Goal: Task Accomplishment & Management: Complete application form

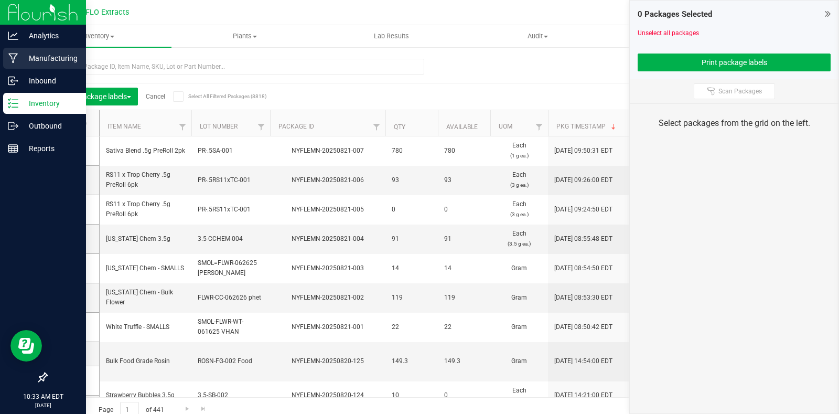
click at [36, 59] on p "Manufacturing" at bounding box center [49, 58] width 63 height 13
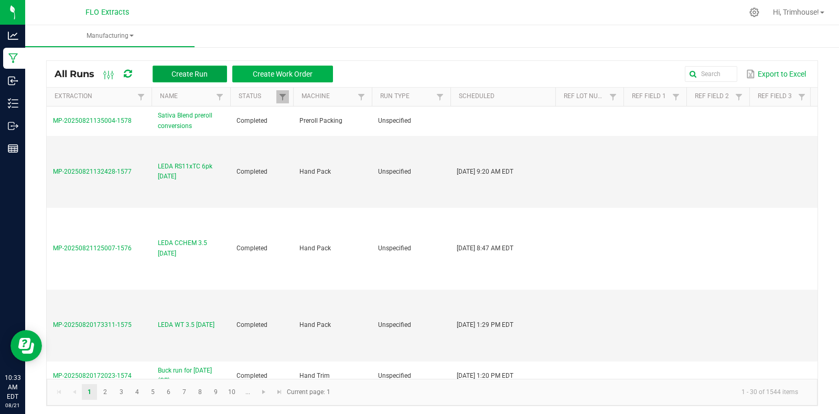
click at [194, 77] on span "Create Run" at bounding box center [189, 74] width 36 height 8
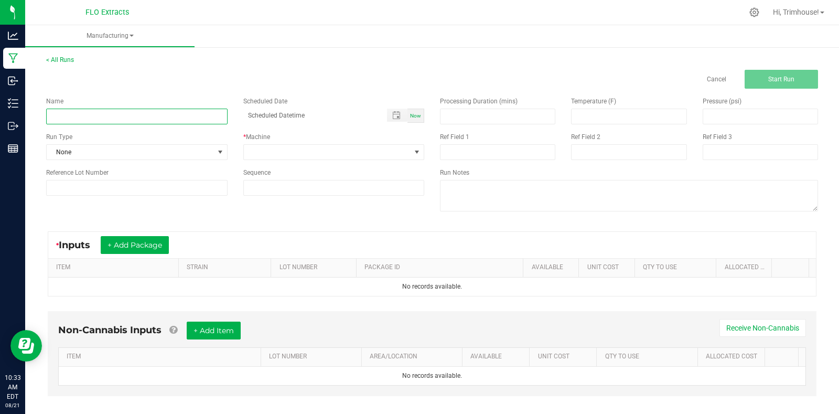
click at [149, 112] on input at bounding box center [136, 117] width 181 height 16
type input "Buck run for [DATE] (GS)"
click at [415, 114] on span "Now" at bounding box center [415, 116] width 11 height 6
type input "[DATE] 10:33 AM"
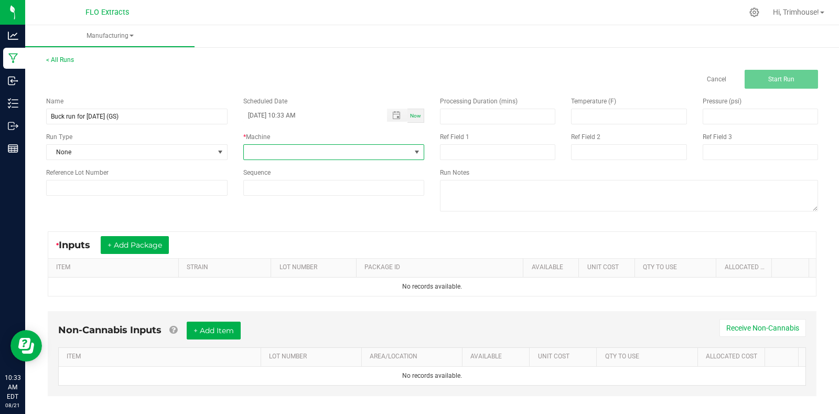
click at [388, 156] on span at bounding box center [327, 152] width 167 height 15
type input "trim"
click at [342, 198] on li "Hand Trim" at bounding box center [331, 197] width 178 height 18
click at [128, 242] on button "+ Add Package" at bounding box center [135, 245] width 68 height 18
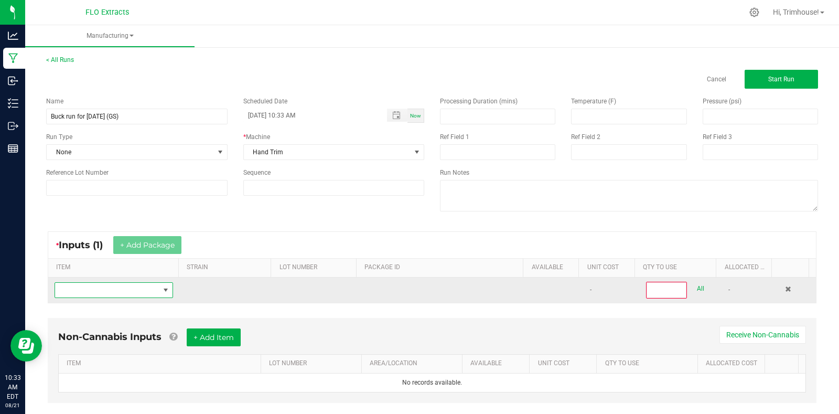
click at [104, 287] on span "NO DATA FOUND" at bounding box center [107, 290] width 104 height 15
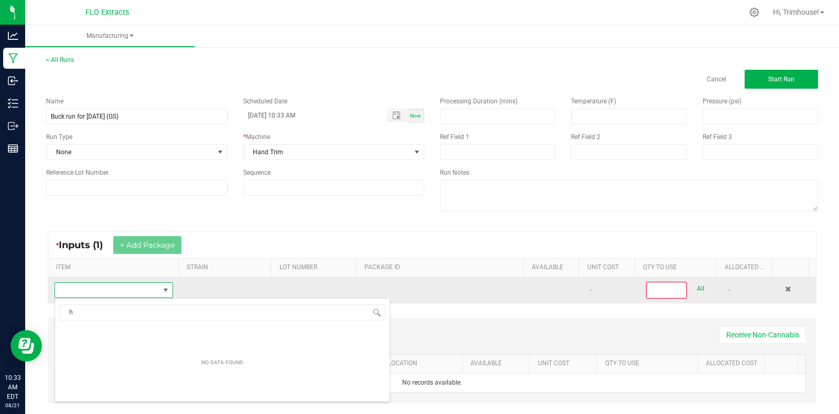
scroll to position [16, 115]
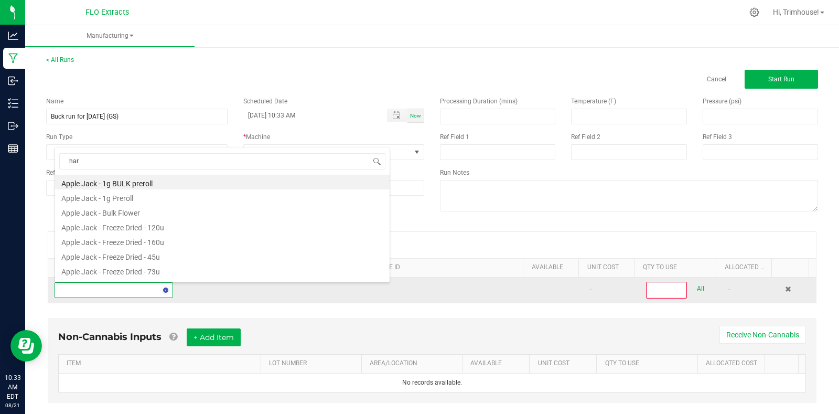
type input "harv"
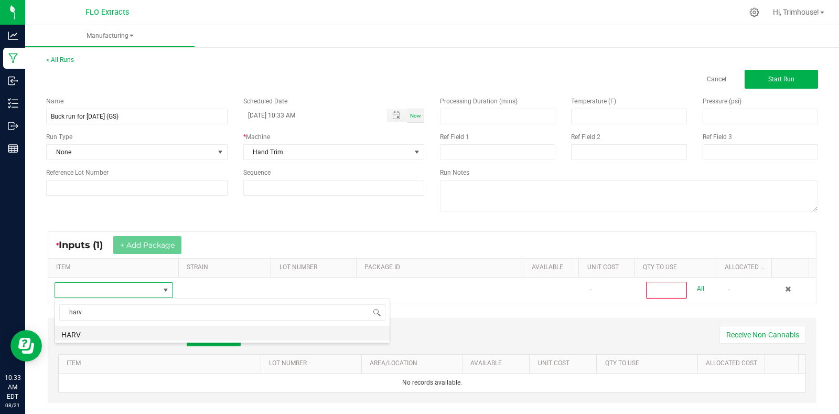
click at [96, 335] on li "HARV" at bounding box center [222, 333] width 334 height 15
type input "0"
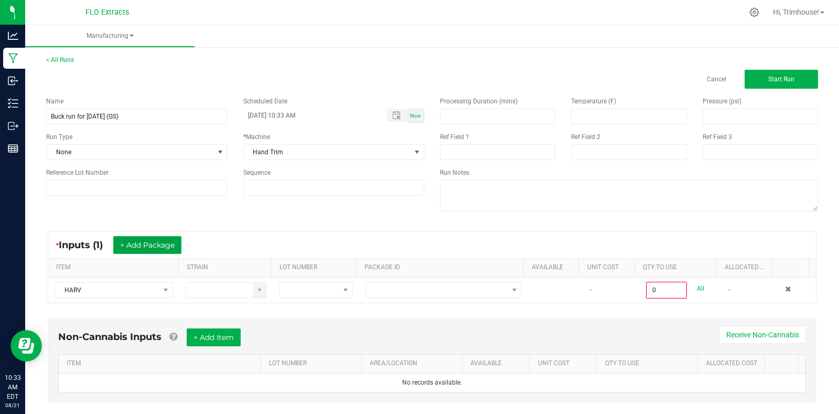
click at [139, 248] on button "+ Add Package" at bounding box center [147, 245] width 68 height 18
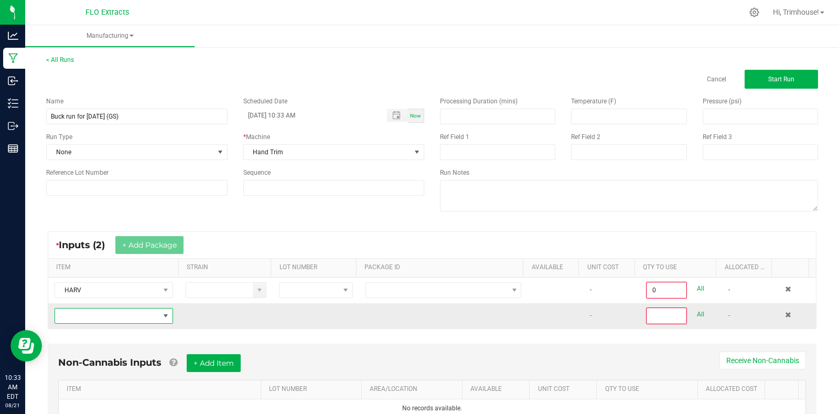
click at [163, 315] on span "NO DATA FOUND" at bounding box center [165, 315] width 8 height 8
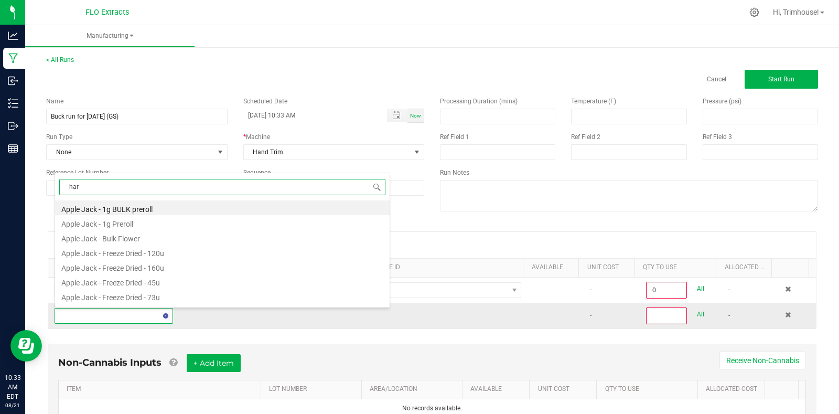
type input "harv"
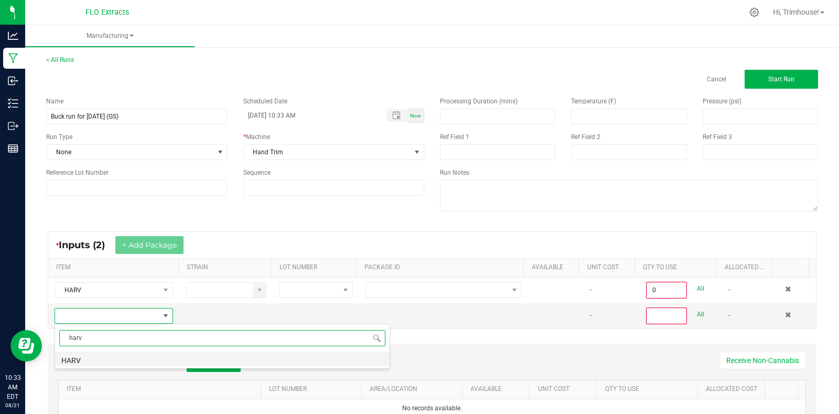
click at [132, 353] on li "HARV" at bounding box center [222, 358] width 334 height 15
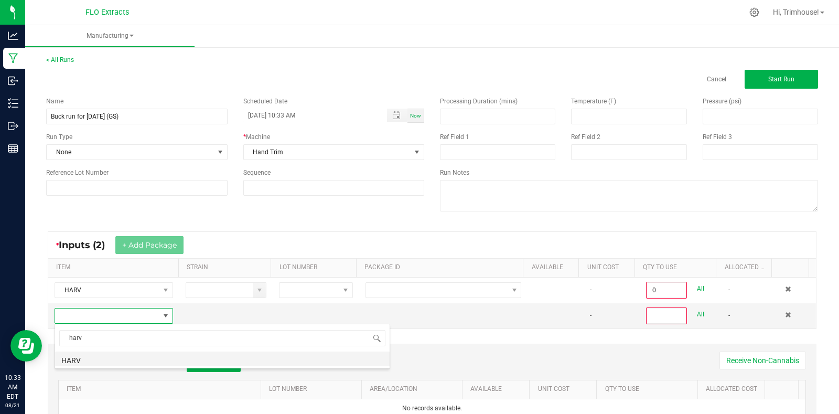
type input "0"
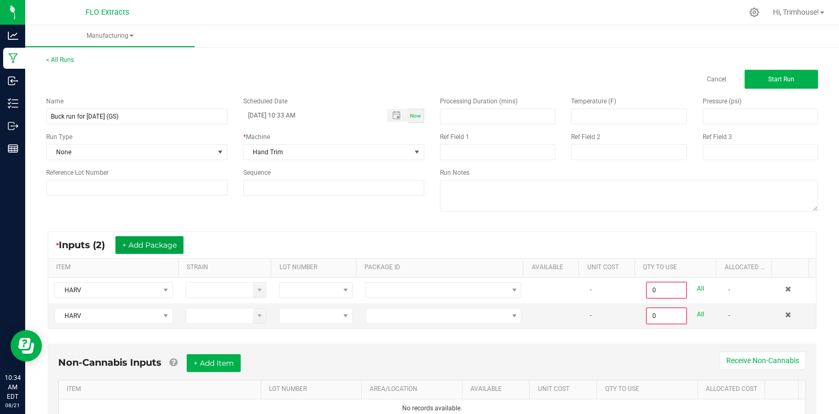
click at [161, 246] on button "+ Add Package" at bounding box center [149, 245] width 68 height 18
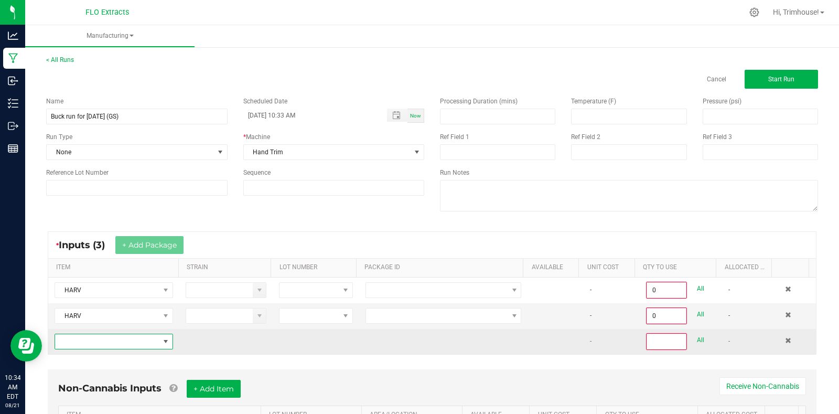
click at [164, 342] on span "NO DATA FOUND" at bounding box center [165, 341] width 8 height 8
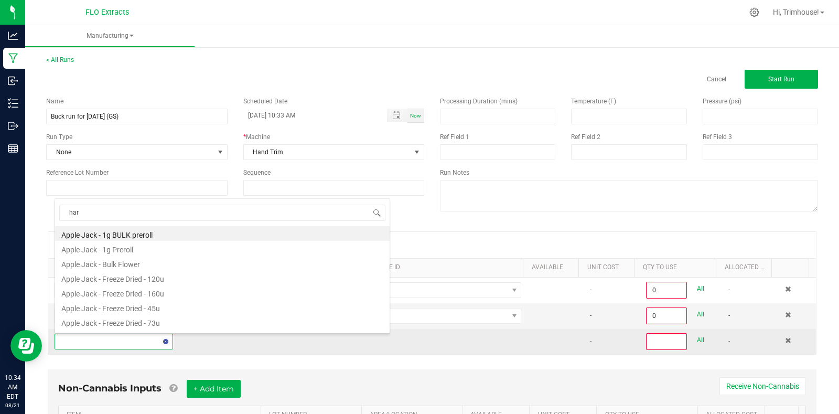
type input "harv"
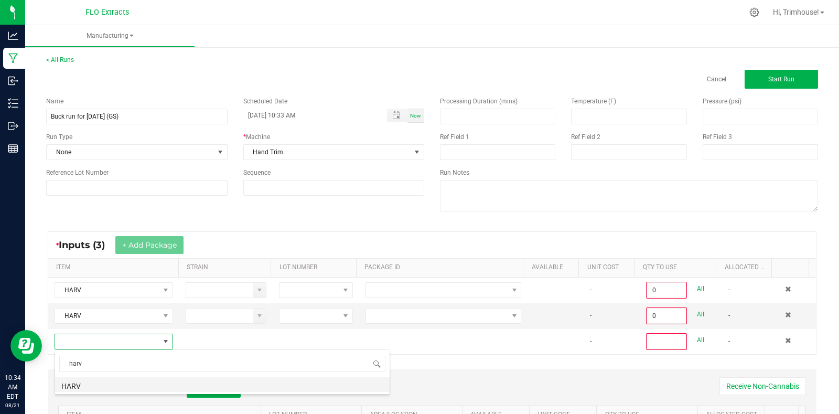
click at [118, 385] on li "HARV" at bounding box center [222, 384] width 334 height 15
type input "0"
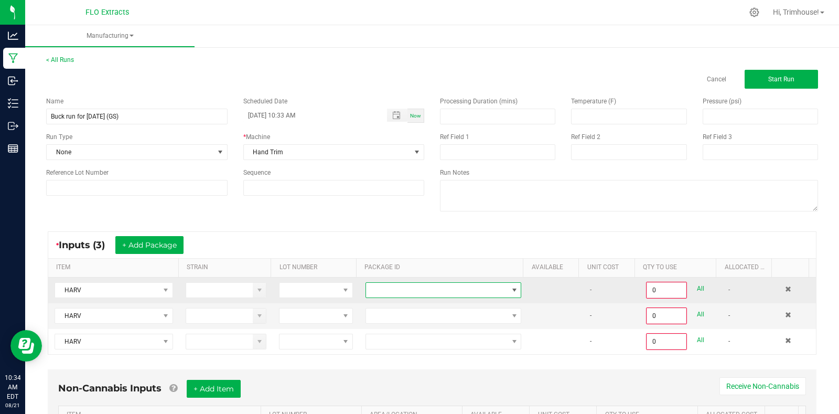
click at [507, 291] on span at bounding box center [513, 290] width 13 height 15
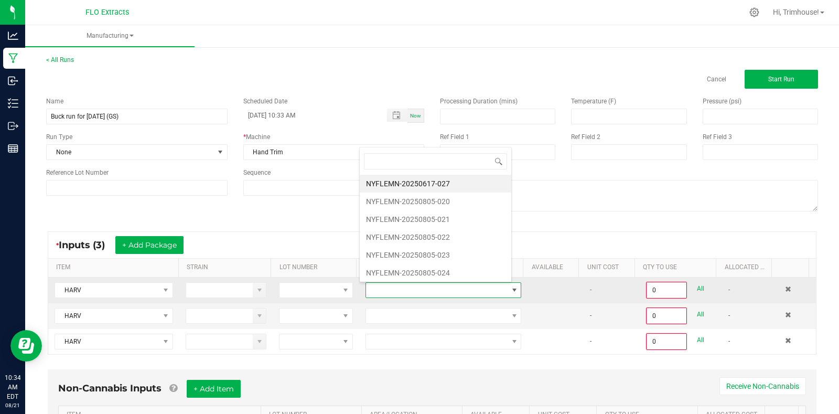
scroll to position [16, 151]
type input "805-021"
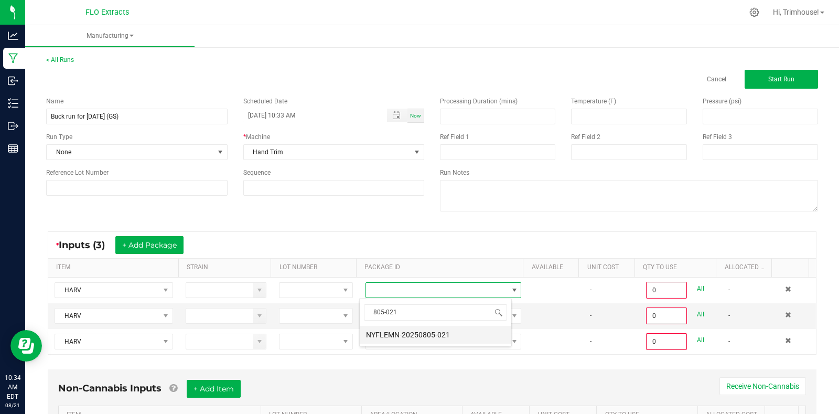
click at [451, 331] on li "NYFLEMN-20250805-021" at bounding box center [436, 335] width 152 height 18
type input "0.0000 g"
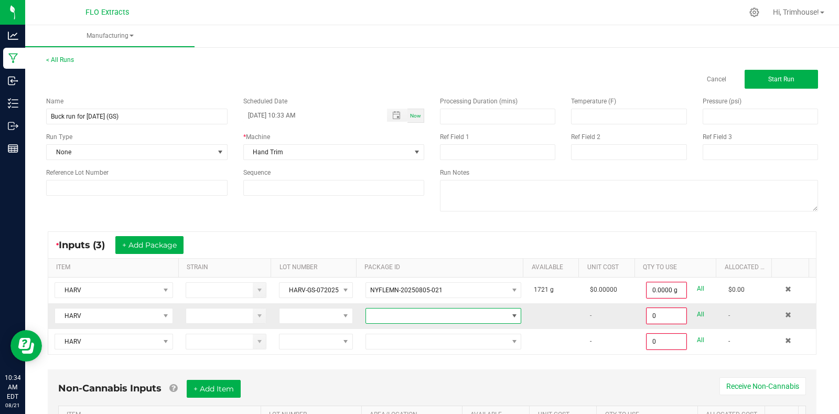
click at [449, 315] on span at bounding box center [437, 315] width 142 height 15
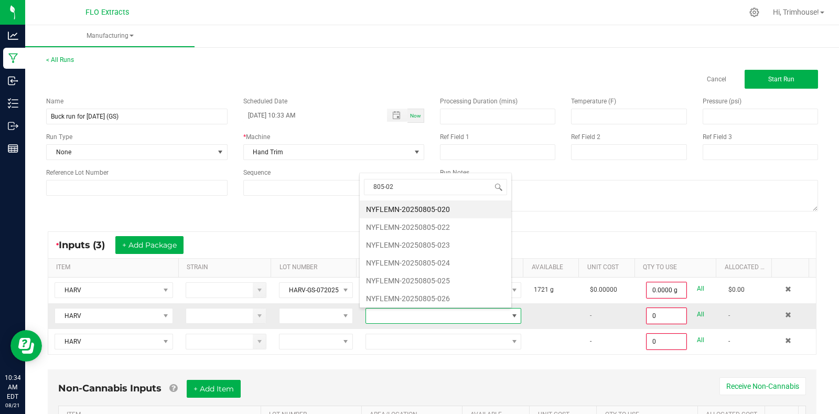
type input "805-020"
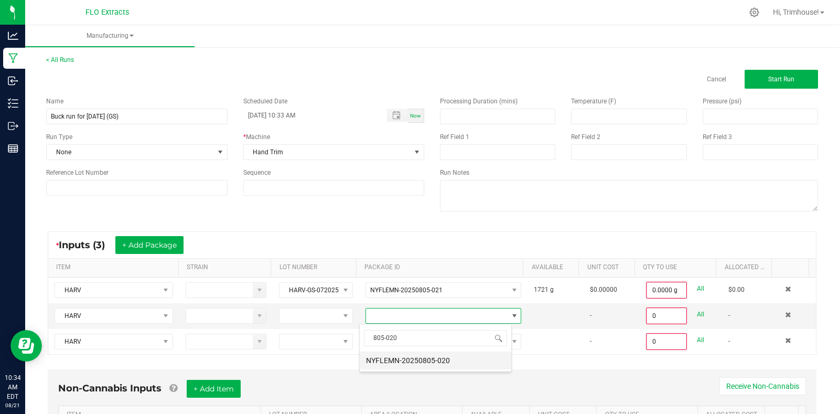
click at [429, 354] on li "NYFLEMN-20250805-020" at bounding box center [436, 360] width 152 height 18
type input "0.0000 g"
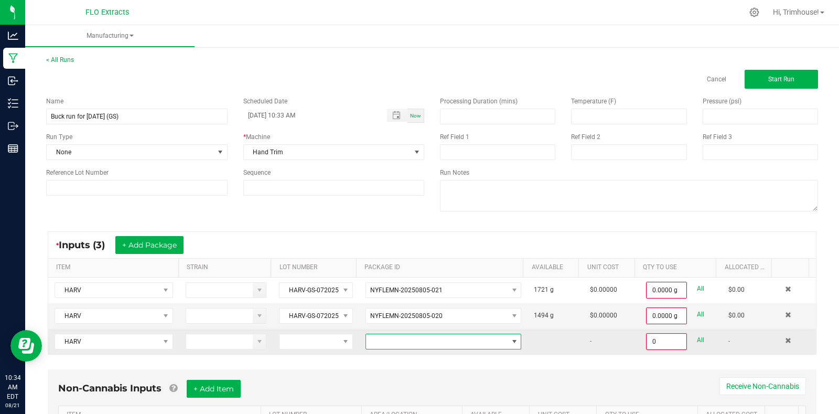
click at [510, 339] on span at bounding box center [514, 341] width 8 height 8
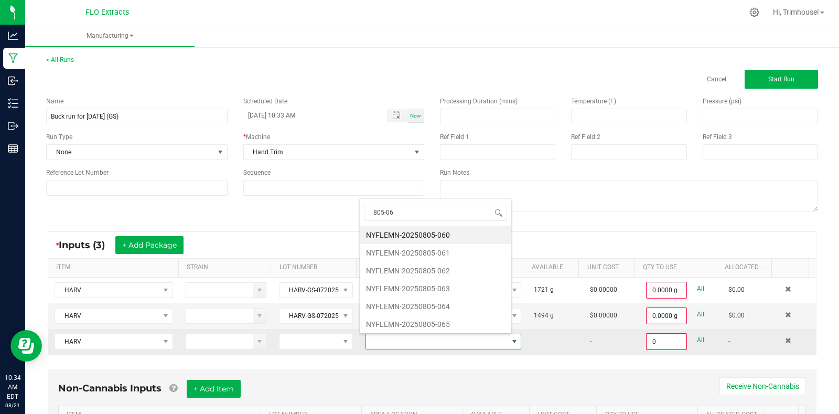
type input "805-062"
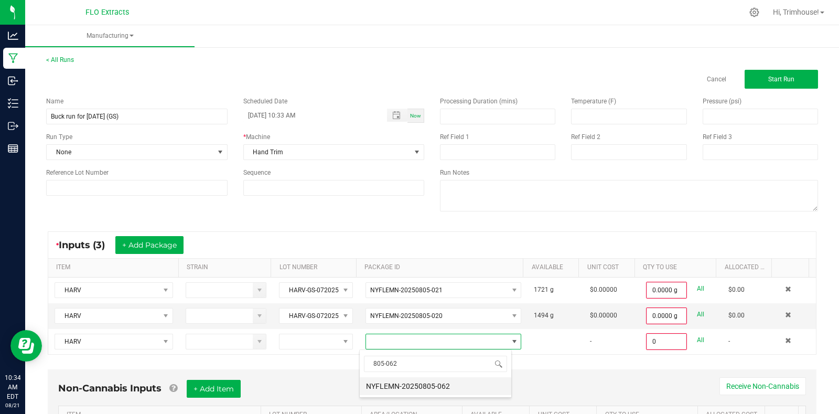
click at [446, 386] on li "NYFLEMN-20250805-062" at bounding box center [436, 386] width 152 height 18
type input "0.0000 g"
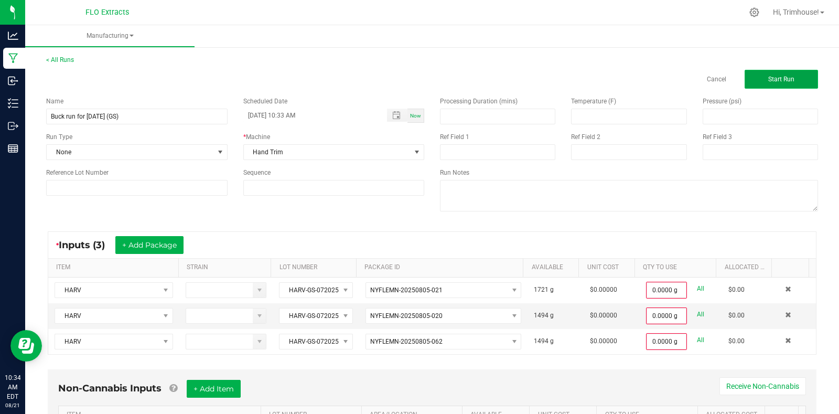
click at [768, 76] on span "Start Run" at bounding box center [781, 78] width 26 height 7
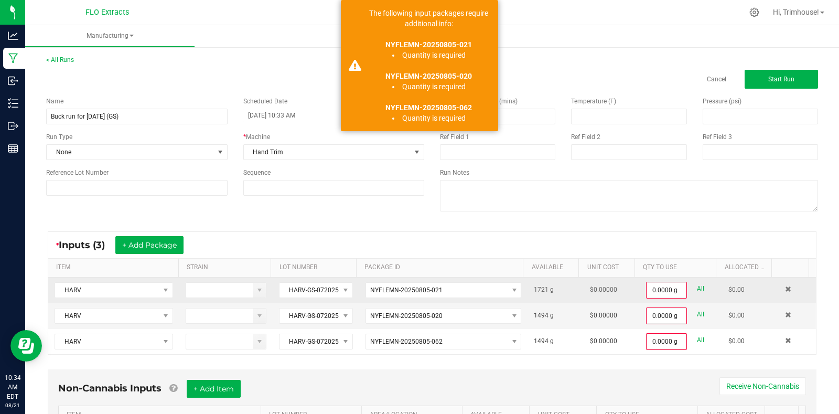
click at [697, 287] on link "All" at bounding box center [700, 289] width 7 height 14
type input "1721.0000 g"
click at [697, 315] on link "All" at bounding box center [700, 313] width 7 height 14
type input "1494.0000 g"
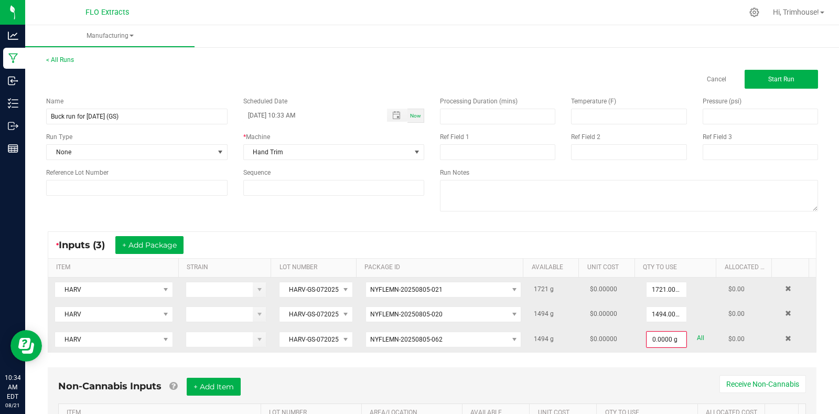
click at [697, 337] on link "All" at bounding box center [700, 338] width 7 height 14
type input "1494.0000 g"
click at [772, 84] on button "Start Run" at bounding box center [780, 79] width 73 height 19
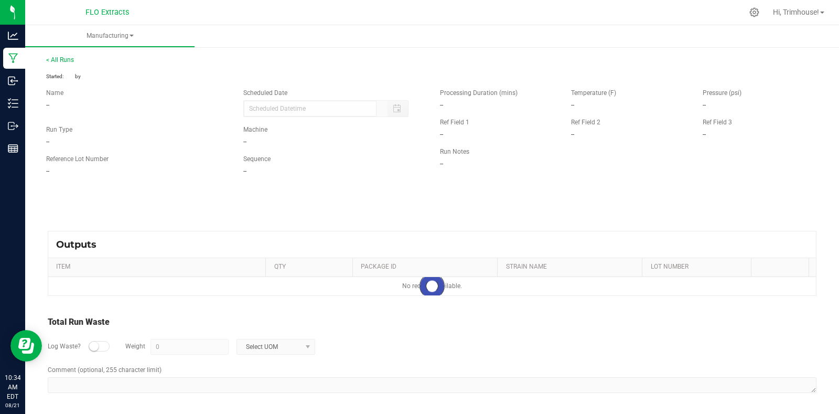
type input "[DATE] 10:33 AM"
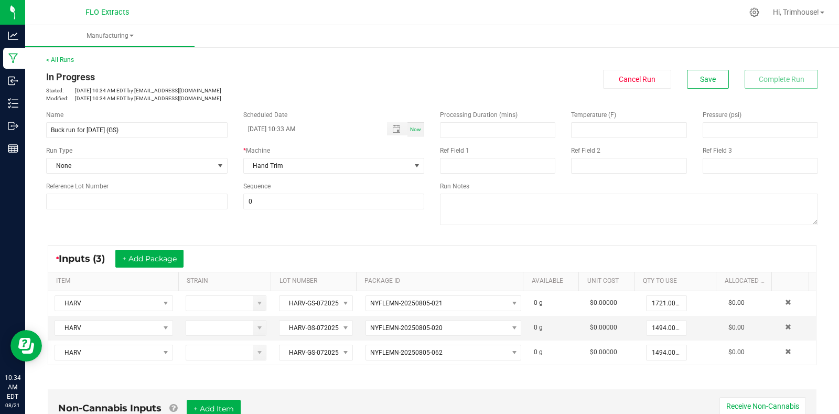
scroll to position [274, 0]
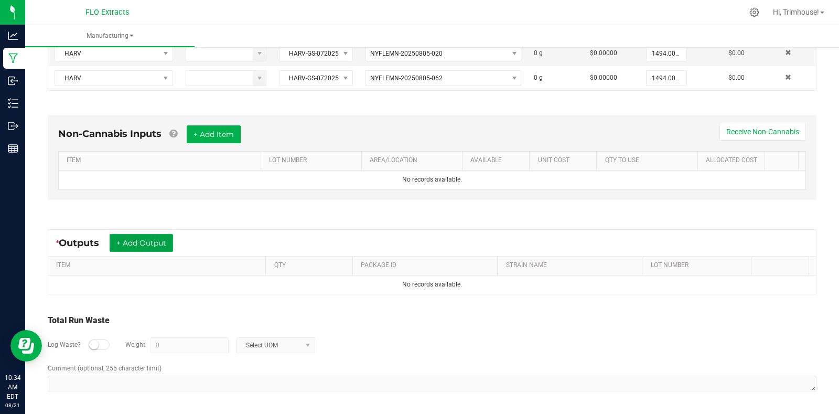
click at [141, 240] on button "+ Add Output" at bounding box center [141, 243] width 63 height 18
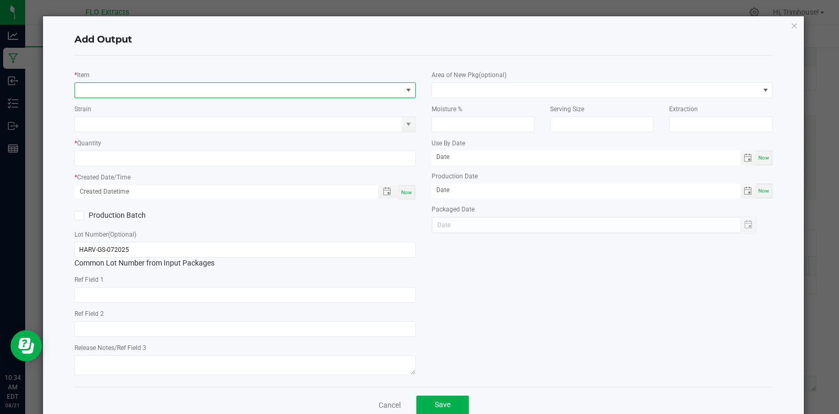
click at [120, 86] on span "NO DATA FOUND" at bounding box center [238, 90] width 327 height 15
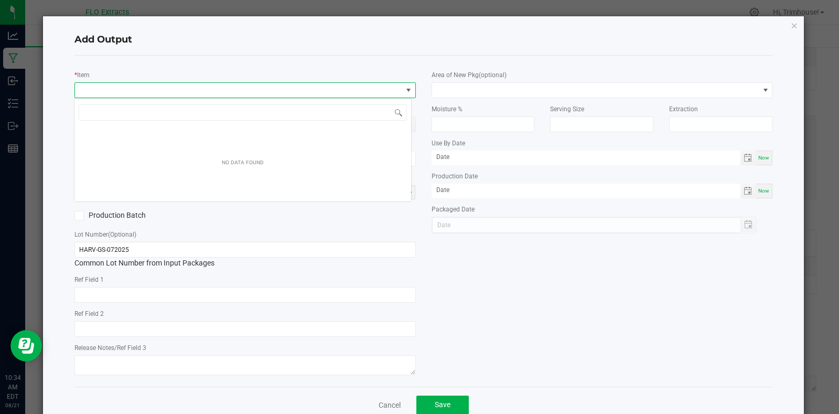
scroll to position [16, 338]
type input "buck"
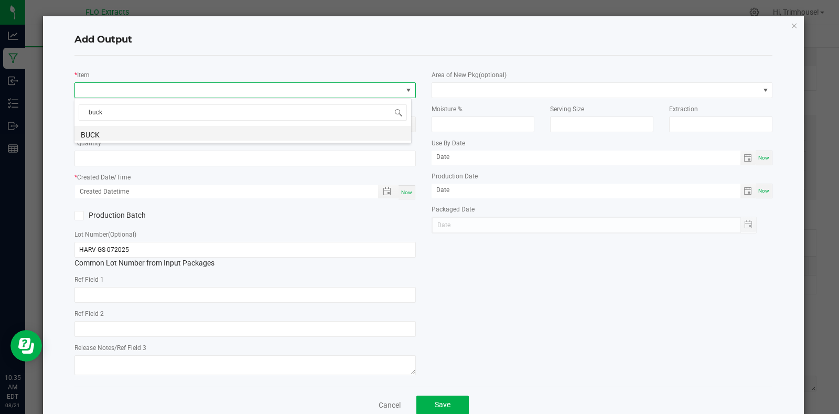
click at [142, 131] on li "BUCK" at bounding box center [242, 133] width 337 height 15
type input "0.0000 g"
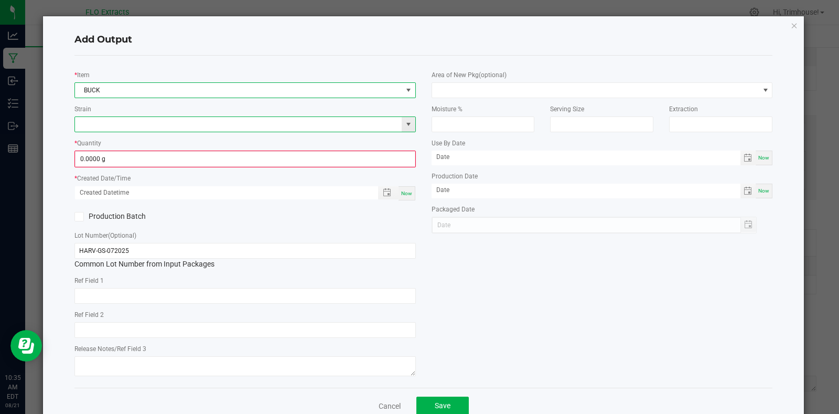
click at [139, 128] on input at bounding box center [238, 124] width 327 height 15
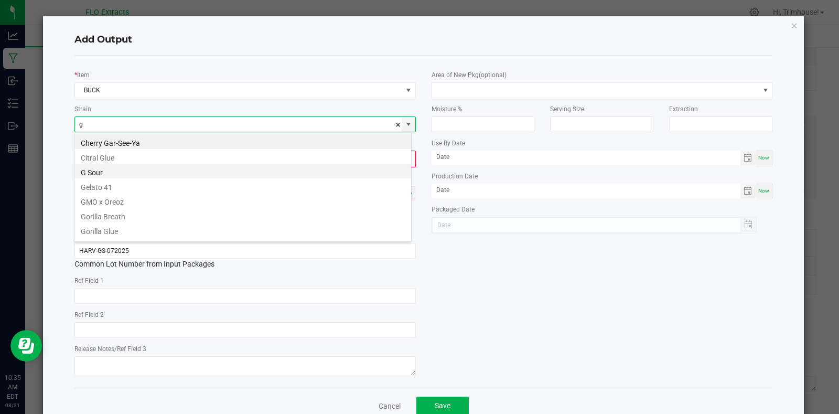
click at [116, 170] on li "G Sour" at bounding box center [242, 171] width 337 height 15
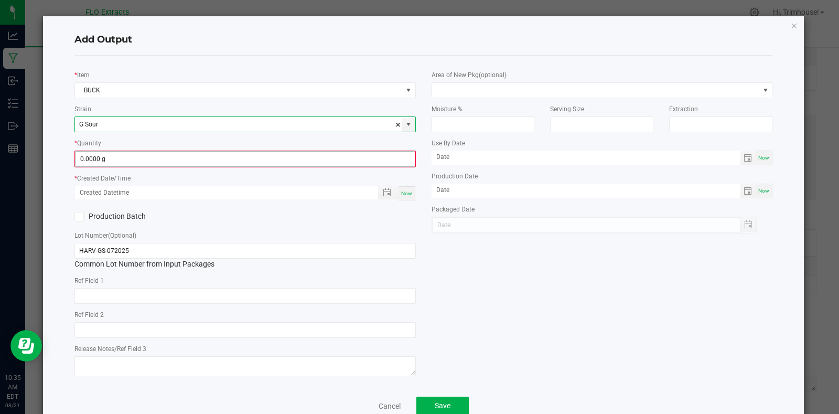
type input "G Sour"
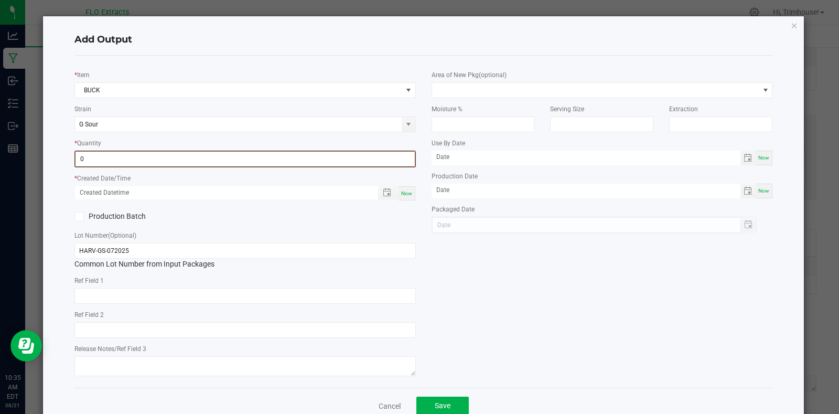
click at [149, 163] on input "0" at bounding box center [244, 159] width 339 height 15
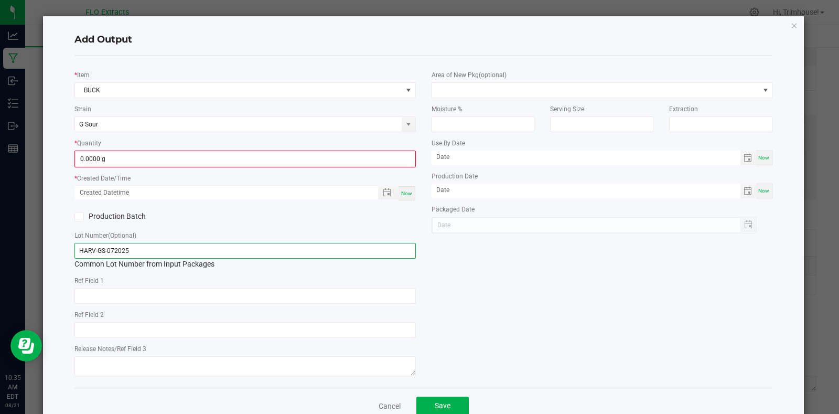
click at [248, 252] on input "HARV-GS-072025" at bounding box center [244, 251] width 341 height 16
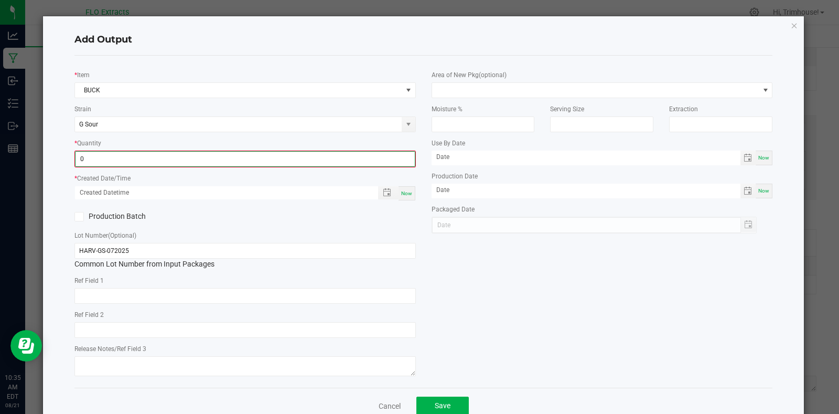
click at [192, 154] on input "0" at bounding box center [244, 159] width 339 height 15
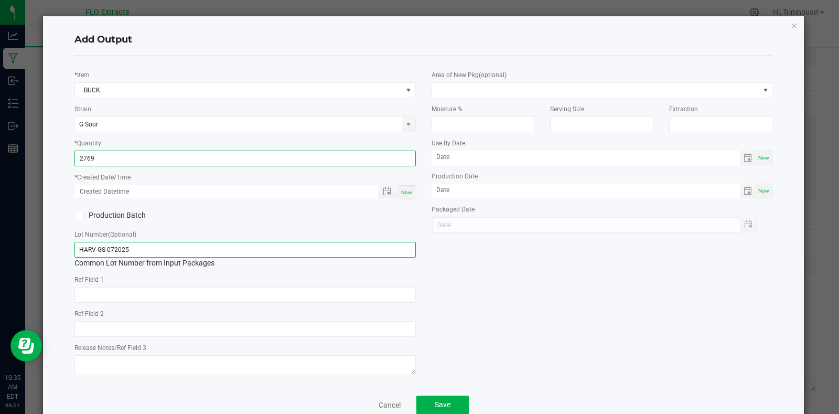
type input "2769.0000 g"
drag, startPoint x: 94, startPoint y: 250, endPoint x: 2, endPoint y: 274, distance: 94.7
click at [2, 274] on ngb-modal-window "Add Output * Item BUCK Strain G Sour * Quantity 2769.0000 g * Created Date/Time…" at bounding box center [423, 207] width 847 height 414
type input "BUCK-GS-072025"
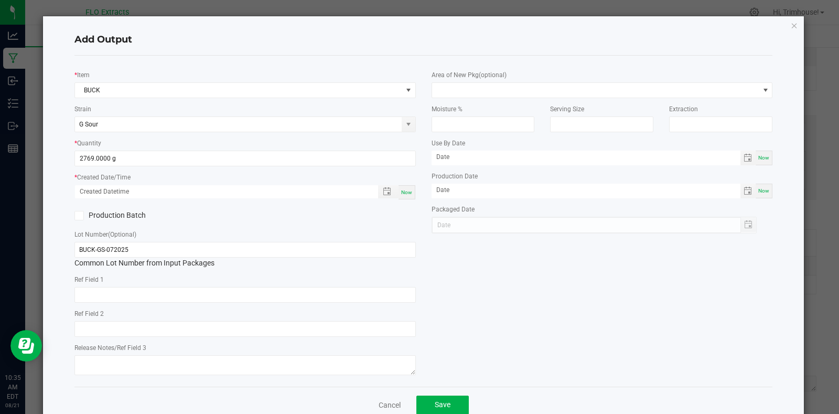
click at [228, 215] on label "Production Batch" at bounding box center [155, 215] width 163 height 11
click at [0, 0] on input "Production Batch" at bounding box center [0, 0] width 0 height 0
click at [228, 215] on label "Production Batch" at bounding box center [155, 215] width 163 height 11
click at [0, 0] on input "Production Batch" at bounding box center [0, 0] width 0 height 0
click at [402, 188] on div "Now" at bounding box center [406, 192] width 17 height 14
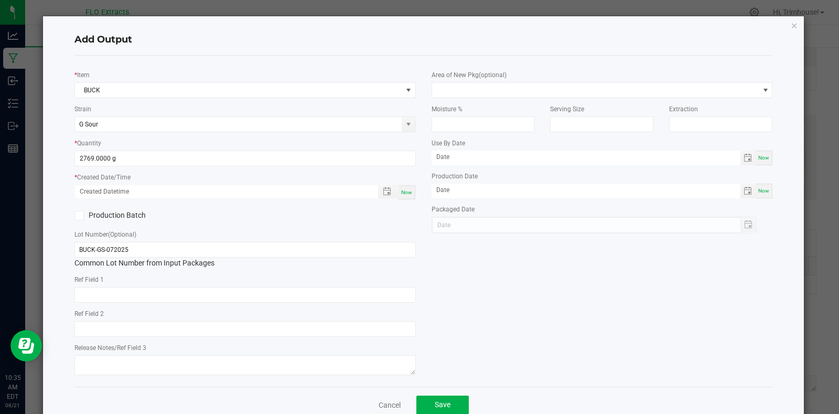
type input "[DATE] 10:35 AM"
type input "[DATE]"
click at [436, 403] on span "Save" at bounding box center [443, 404] width 16 height 8
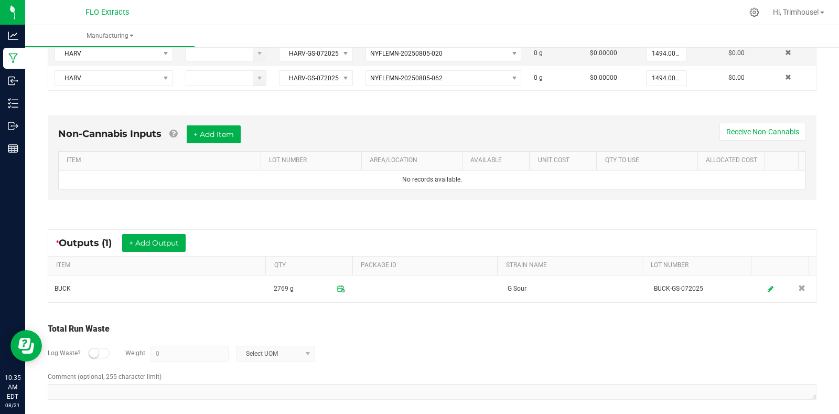
click at [101, 352] on div at bounding box center [99, 353] width 21 height 10
click at [198, 355] on input "0" at bounding box center [189, 353] width 77 height 15
click at [307, 350] on span at bounding box center [308, 353] width 8 height 8
type input "2134 g"
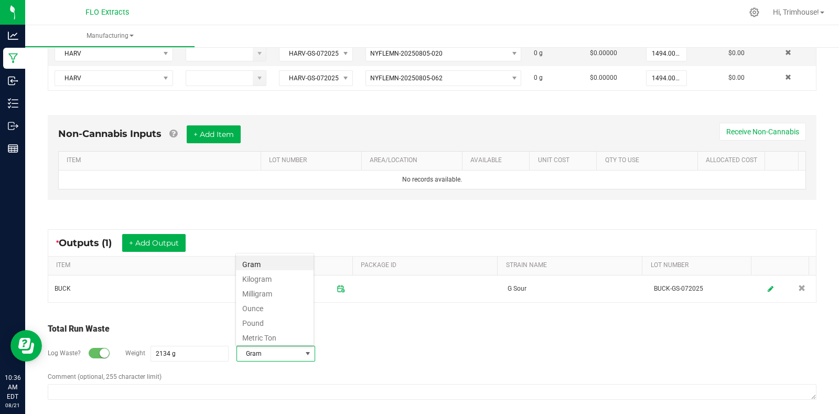
click at [350, 354] on div "Log Waste? Weight 2134 g Gram" at bounding box center [432, 353] width 769 height 37
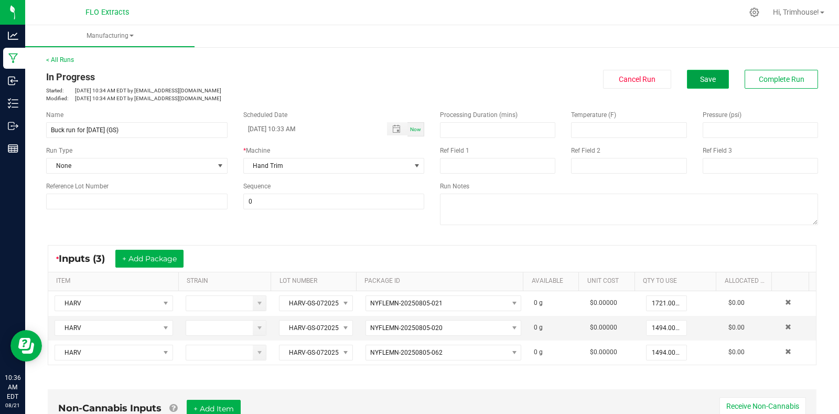
click at [700, 77] on span "Save" at bounding box center [708, 79] width 16 height 8
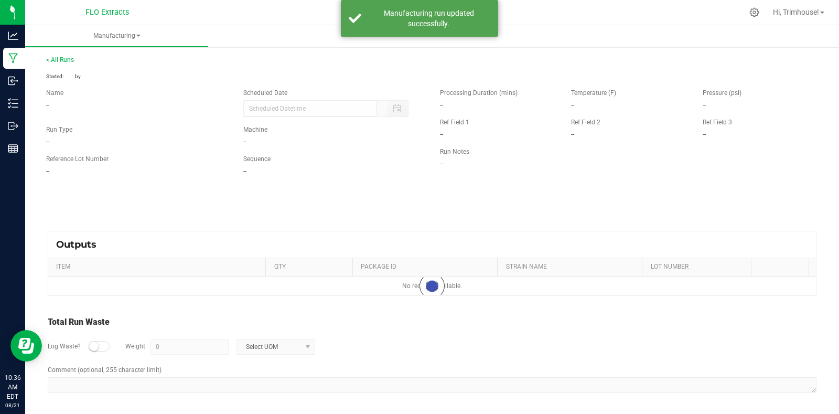
type input "[DATE] 10:33 AM"
type input "2134 g"
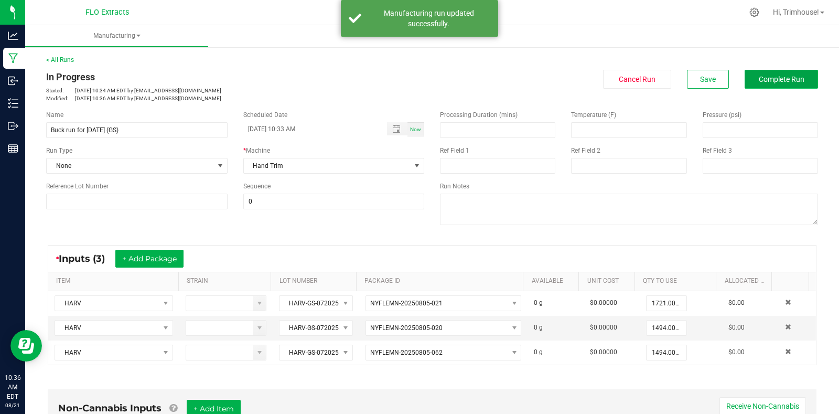
click at [776, 79] on span "Complete Run" at bounding box center [782, 79] width 46 height 8
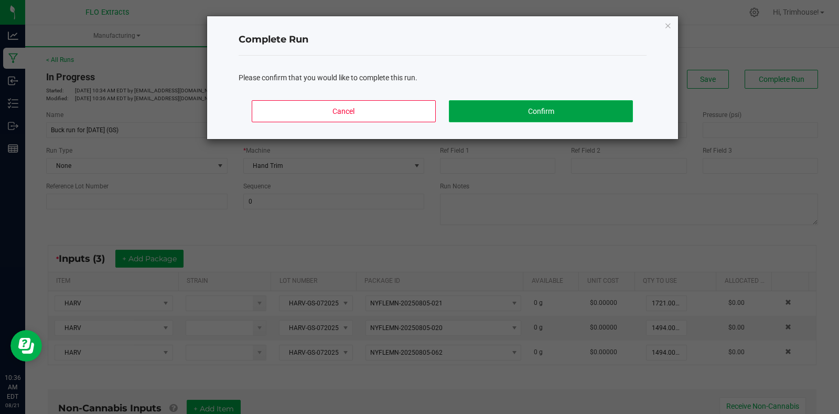
click at [531, 106] on button "Confirm" at bounding box center [540, 111] width 183 height 22
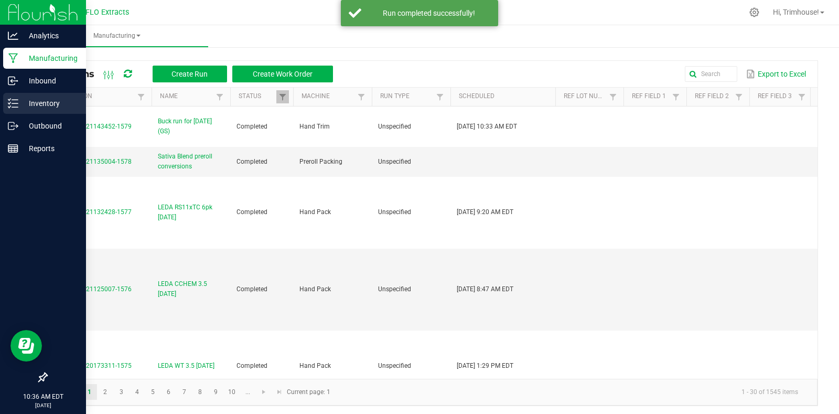
click at [41, 102] on p "Inventory" at bounding box center [49, 103] width 63 height 13
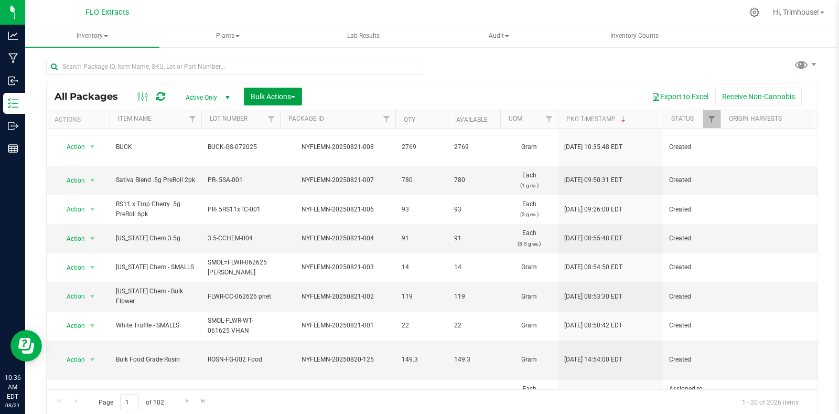
click at [271, 98] on span "Bulk Actions" at bounding box center [273, 96] width 45 height 8
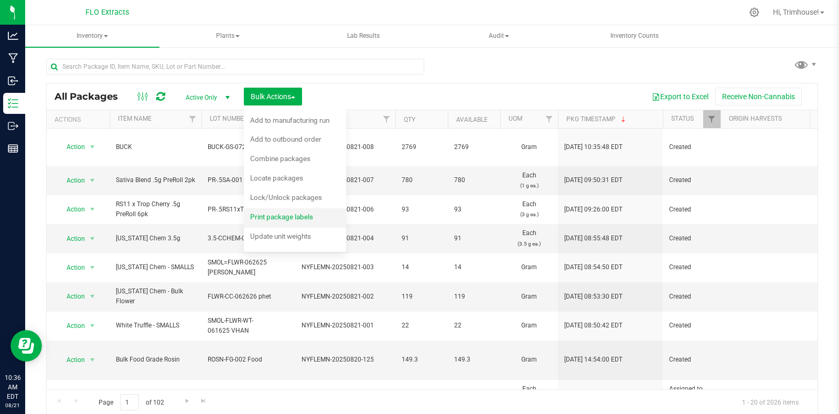
click at [267, 217] on span "Print package labels" at bounding box center [281, 216] width 63 height 8
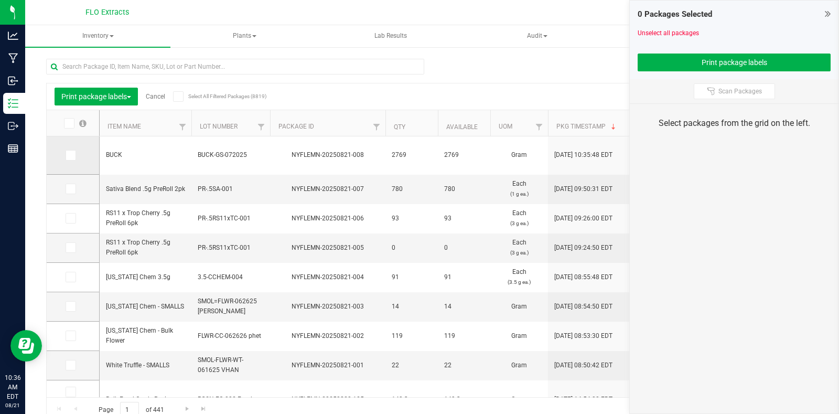
click at [72, 155] on icon at bounding box center [70, 155] width 7 height 0
click at [0, 0] on input "checkbox" at bounding box center [0, 0] width 0 height 0
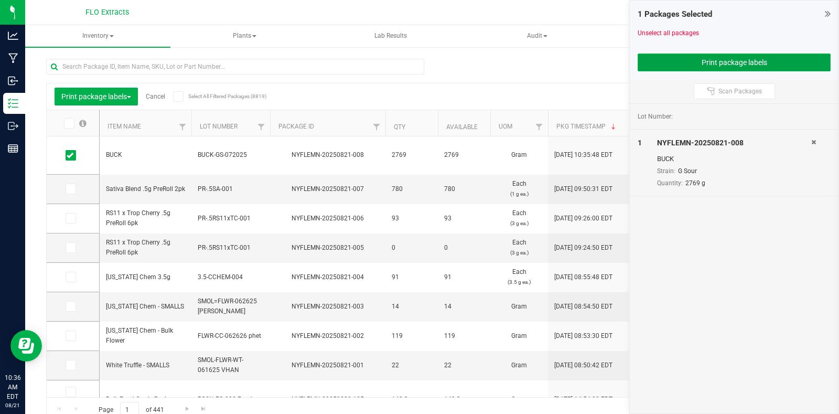
click at [716, 57] on button "Print package labels" at bounding box center [733, 62] width 193 height 18
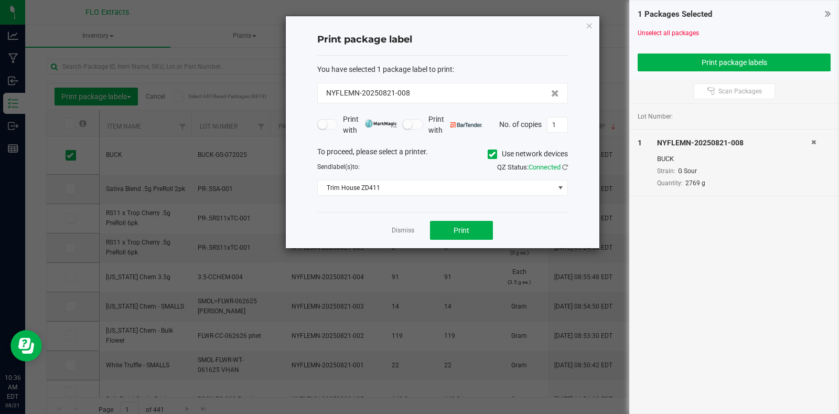
click at [493, 154] on icon at bounding box center [492, 154] width 7 height 0
click at [0, 0] on input "Use network devices" at bounding box center [0, 0] width 0 height 0
click at [496, 188] on span at bounding box center [436, 187] width 236 height 15
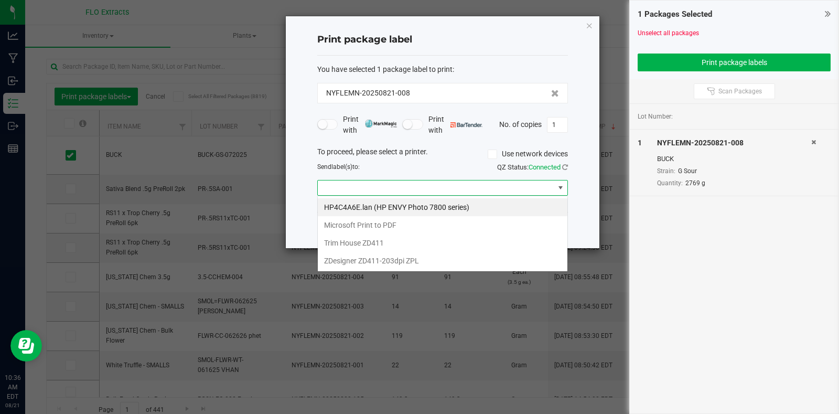
scroll to position [16, 251]
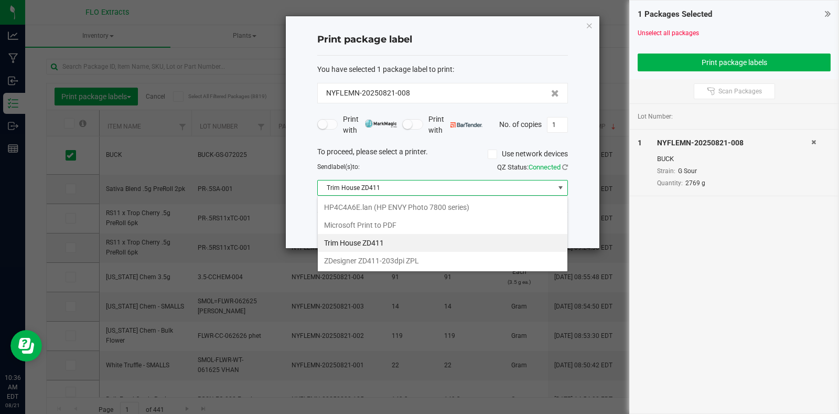
click at [430, 185] on span "Trim House ZD411" at bounding box center [436, 187] width 236 height 15
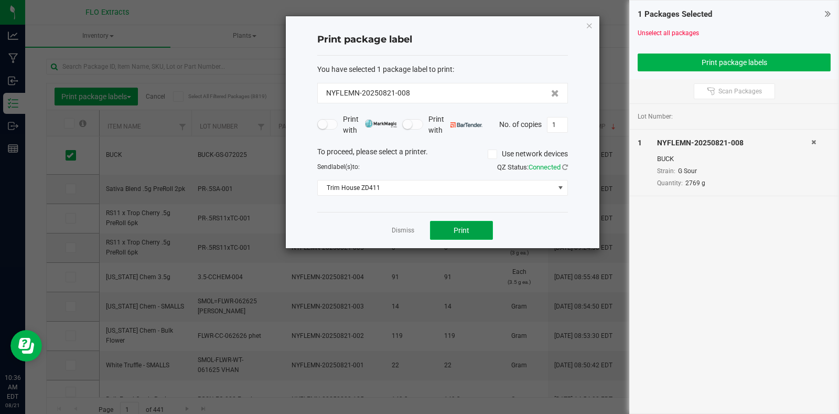
click at [462, 228] on span "Print" at bounding box center [461, 230] width 16 height 8
click at [587, 25] on icon "button" at bounding box center [589, 25] width 7 height 13
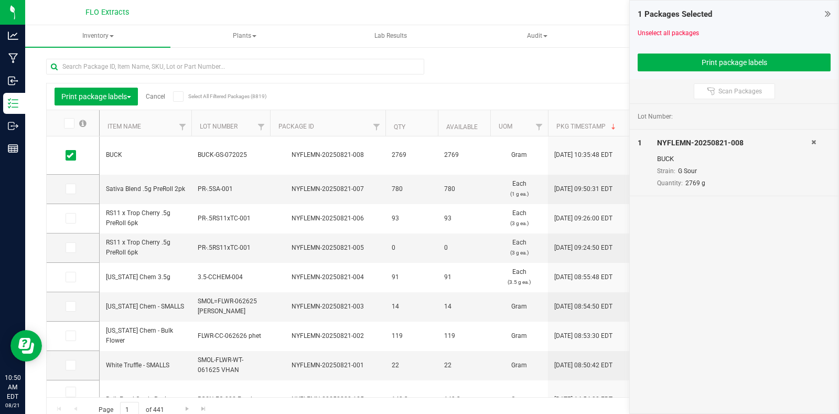
click at [826, 14] on icon at bounding box center [828, 13] width 6 height 10
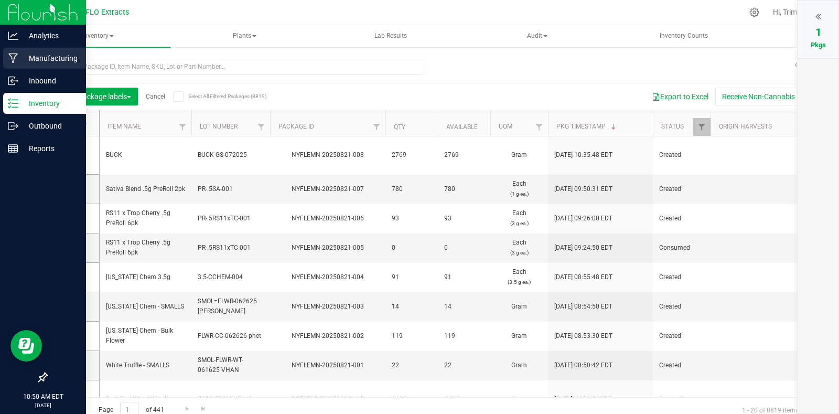
click at [44, 55] on p "Manufacturing" at bounding box center [49, 58] width 63 height 13
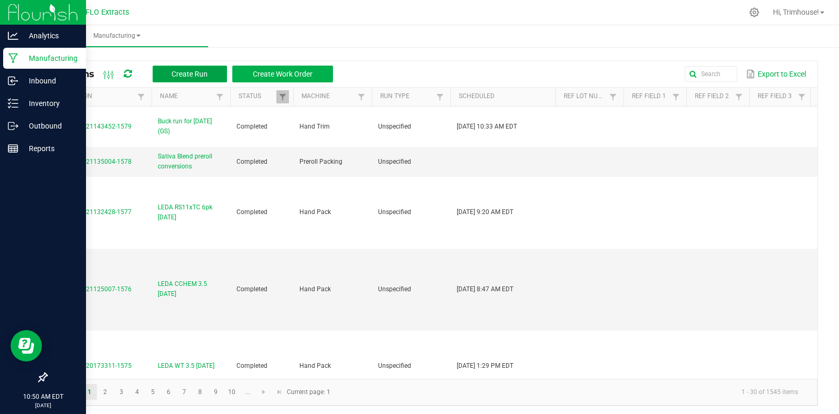
click at [188, 68] on button "Create Run" at bounding box center [190, 74] width 74 height 17
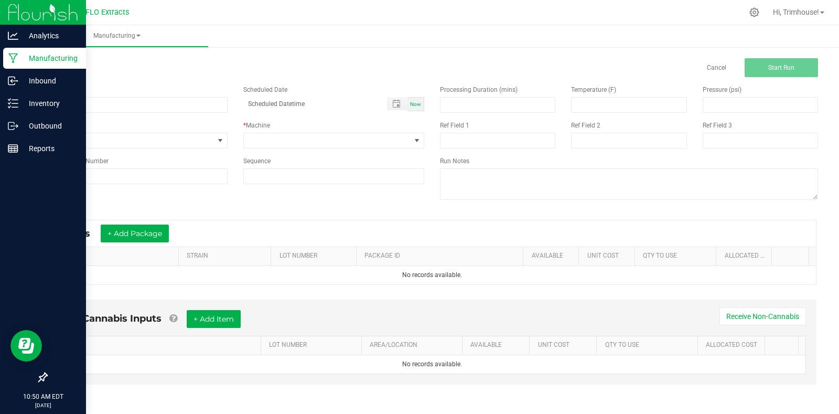
scroll to position [13, 0]
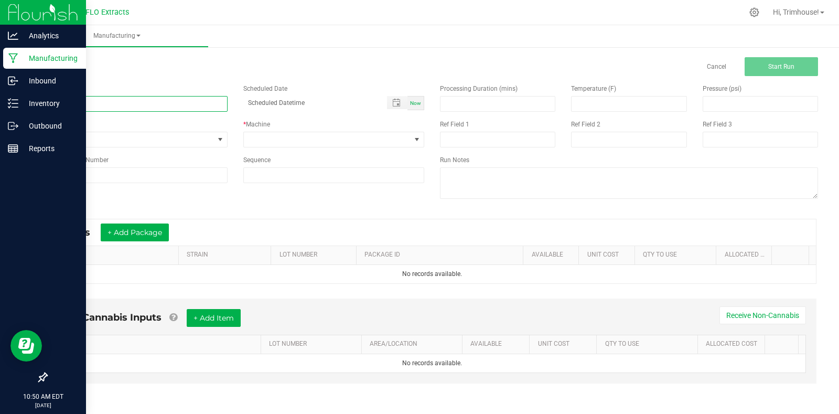
click at [171, 101] on input at bounding box center [136, 104] width 181 height 16
type input "b"
type input "Buck run for [DATE] (GS)"
drag, startPoint x: 412, startPoint y: 102, endPoint x: 350, endPoint y: 140, distance: 73.0
click at [350, 140] on div "Name [PERSON_NAME] run for [DATE] (GS) Scheduled Date Now Run Type None * Machi…" at bounding box center [235, 133] width 394 height 115
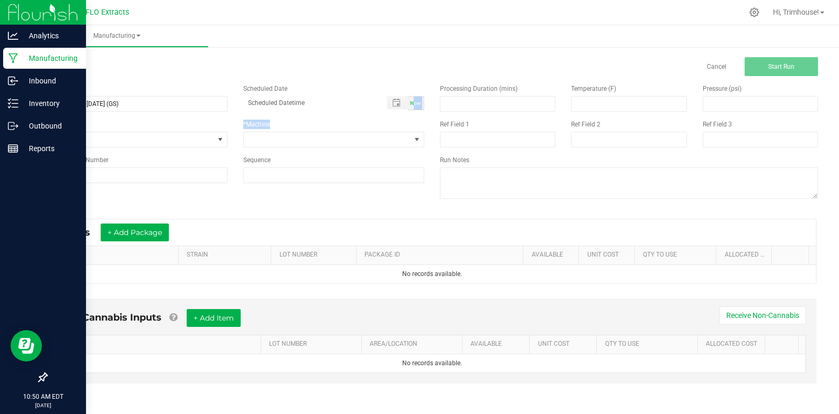
click at [413, 100] on span "Now" at bounding box center [415, 103] width 11 height 6
type input "[DATE] 10:50 AM"
click at [367, 136] on span at bounding box center [327, 139] width 167 height 15
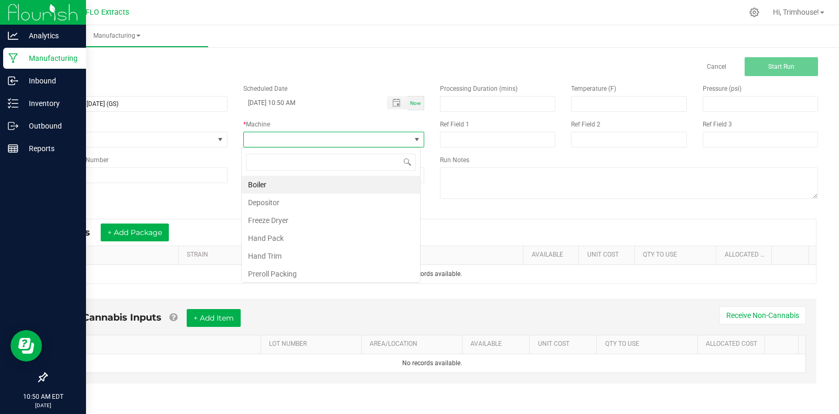
scroll to position [16, 179]
type input "trim"
click at [348, 182] on li "Hand Trim" at bounding box center [331, 185] width 178 height 18
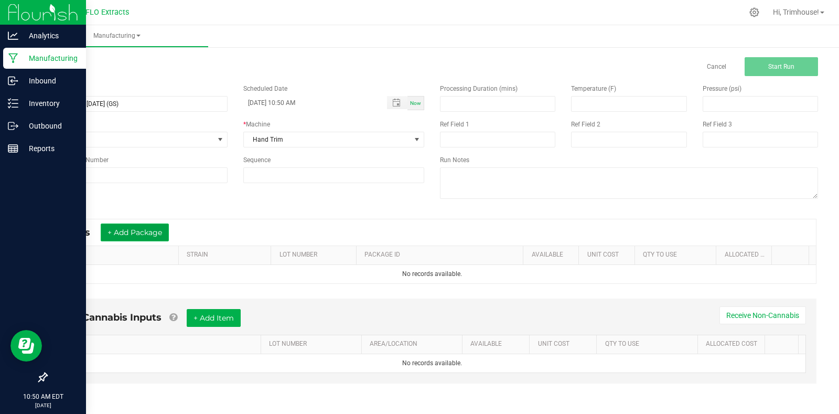
click at [156, 235] on button "+ Add Package" at bounding box center [135, 232] width 68 height 18
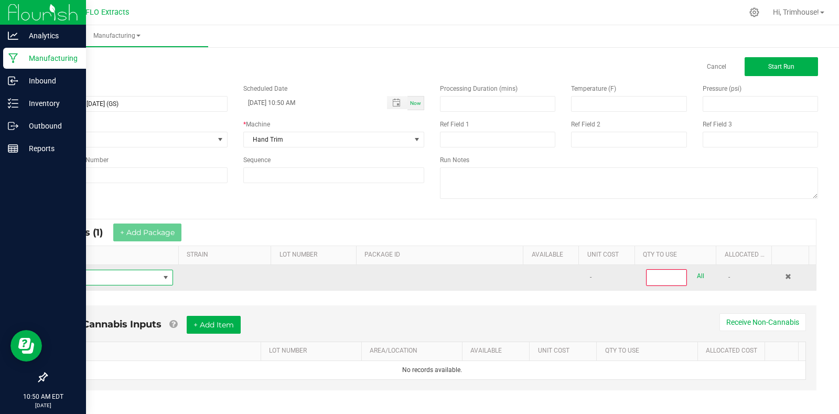
click at [138, 276] on span "NO DATA FOUND" at bounding box center [107, 277] width 104 height 15
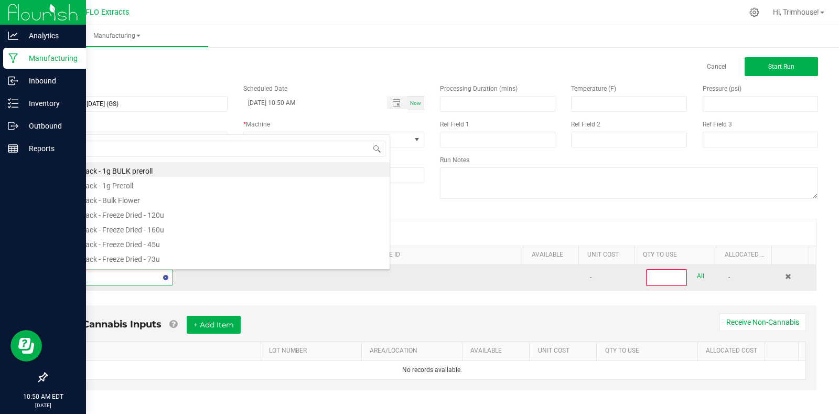
scroll to position [0, 0]
type input "harv"
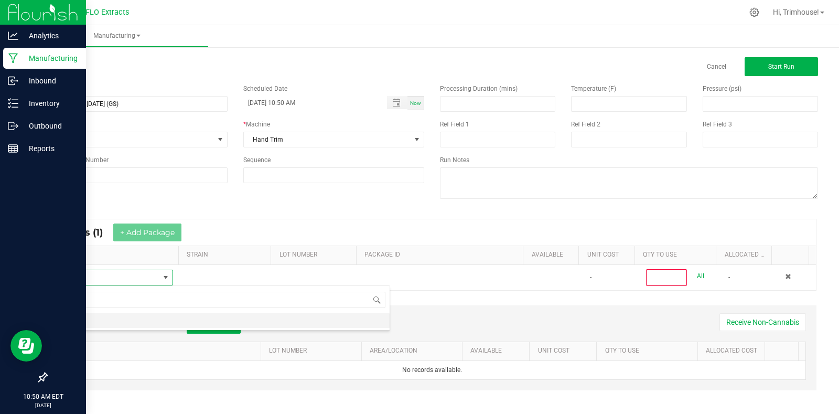
click at [123, 319] on li "HARV" at bounding box center [222, 320] width 334 height 15
type input "0"
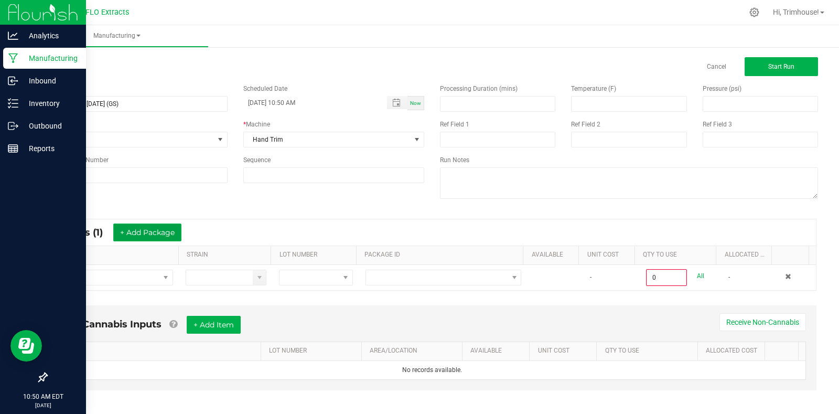
click at [149, 227] on button "+ Add Package" at bounding box center [147, 232] width 68 height 18
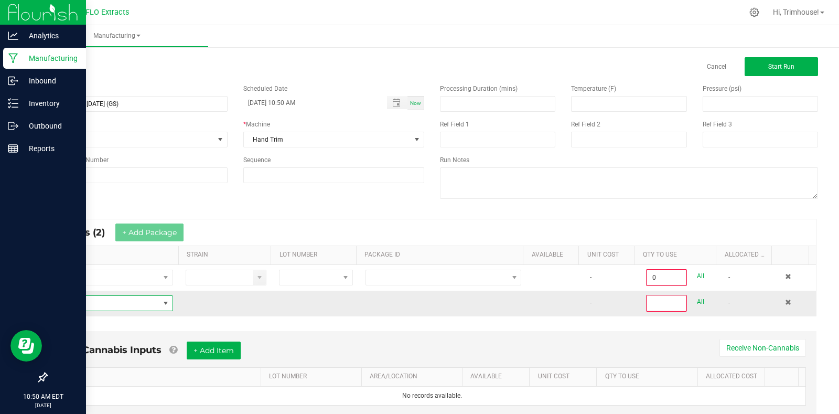
click at [126, 306] on span "NO DATA FOUND" at bounding box center [107, 303] width 104 height 15
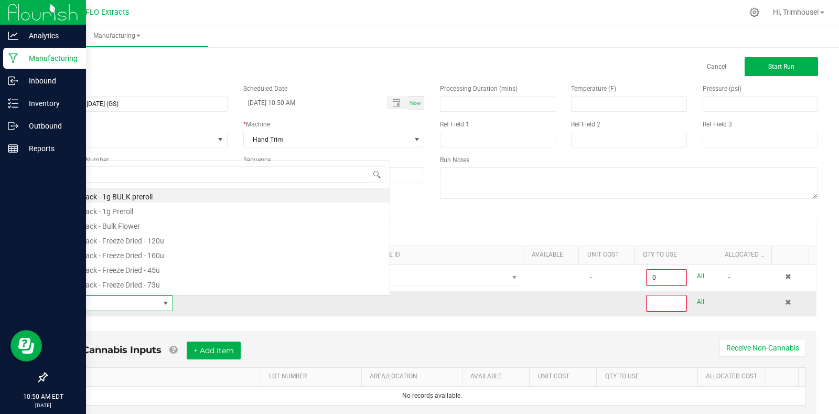
scroll to position [16, 115]
type input "harv"
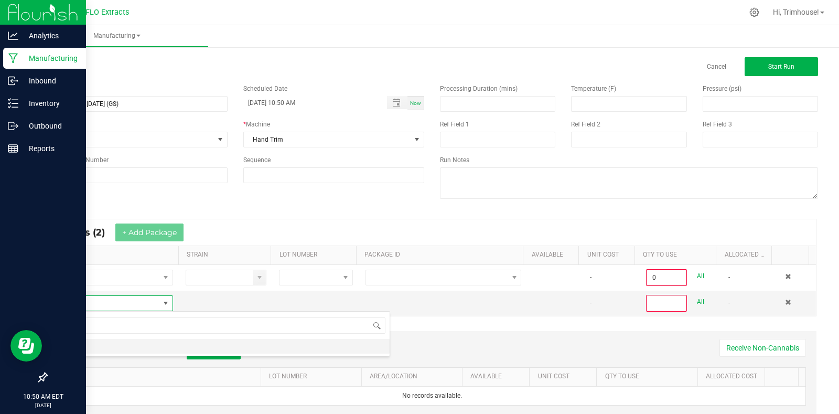
click at [112, 349] on li "HARV" at bounding box center [222, 346] width 334 height 15
type input "0"
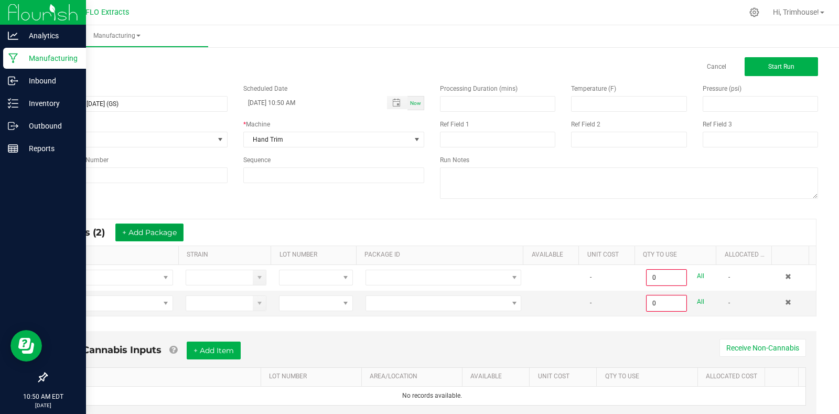
click at [146, 231] on button "+ Add Package" at bounding box center [149, 232] width 68 height 18
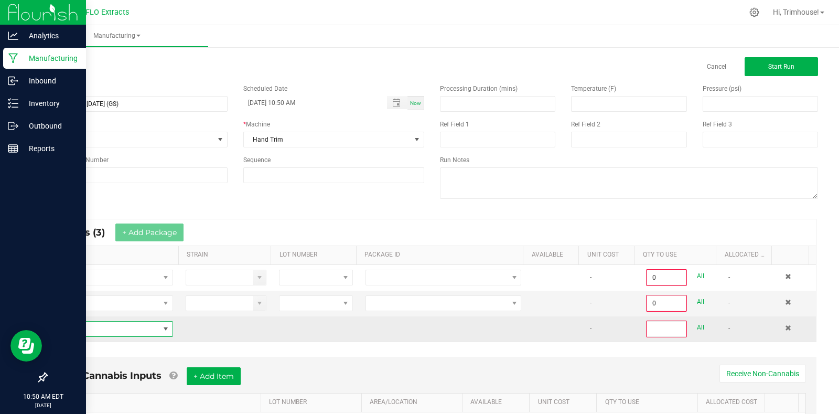
click at [161, 325] on span "NO DATA FOUND" at bounding box center [165, 329] width 8 height 8
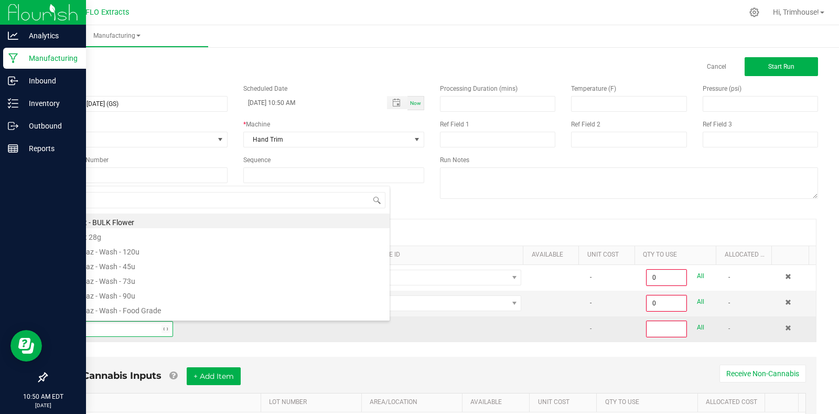
type input "harv"
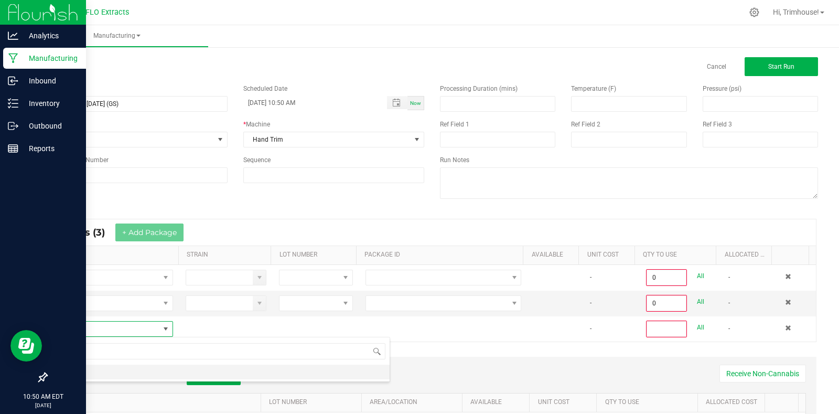
click at [127, 373] on li "HARV" at bounding box center [222, 371] width 334 height 15
type input "0"
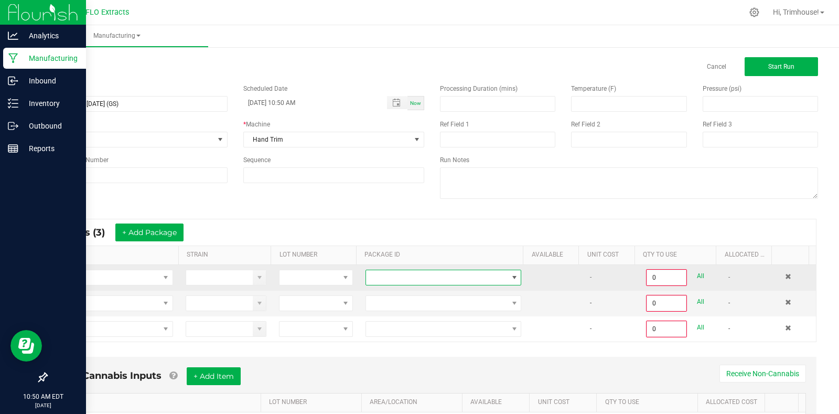
click at [481, 280] on span at bounding box center [437, 277] width 142 height 15
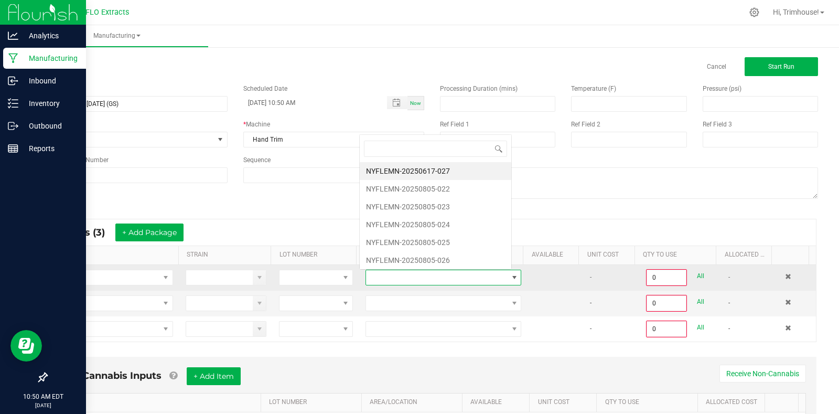
scroll to position [16, 151]
type input "805-064"
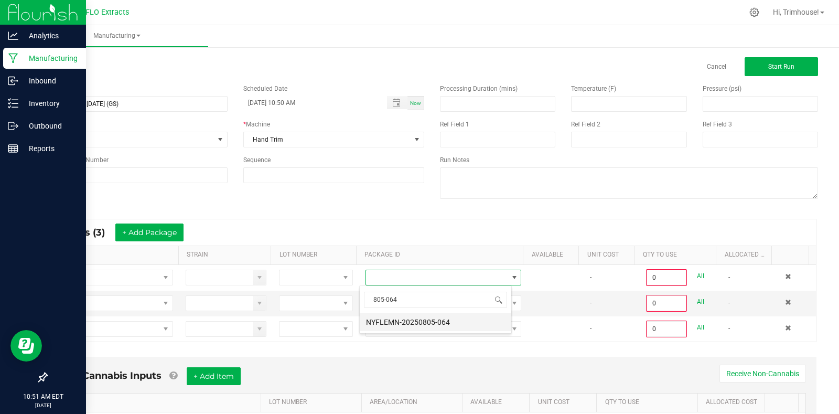
click at [455, 318] on li "NYFLEMN-20250805-064" at bounding box center [436, 322] width 152 height 18
type input "0.0000 g"
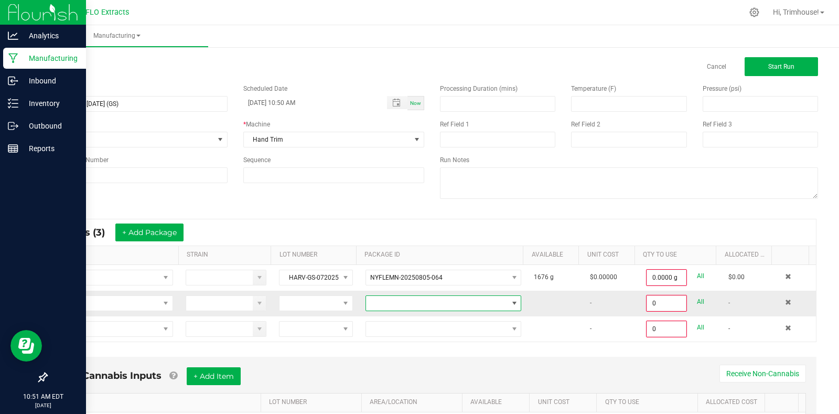
click at [447, 300] on span at bounding box center [437, 303] width 142 height 15
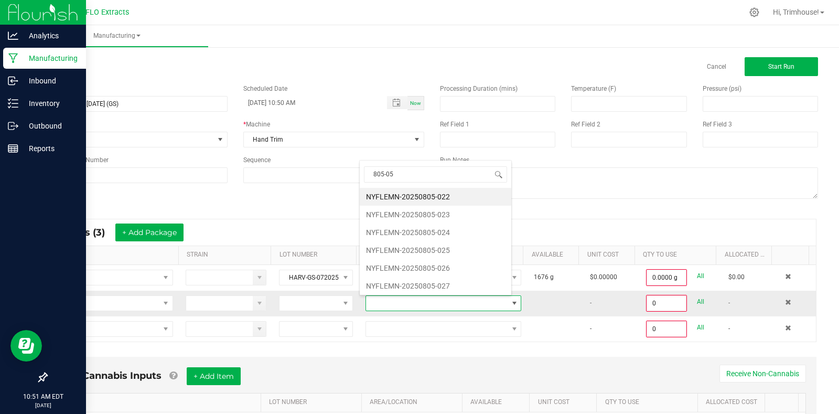
type input "805-055"
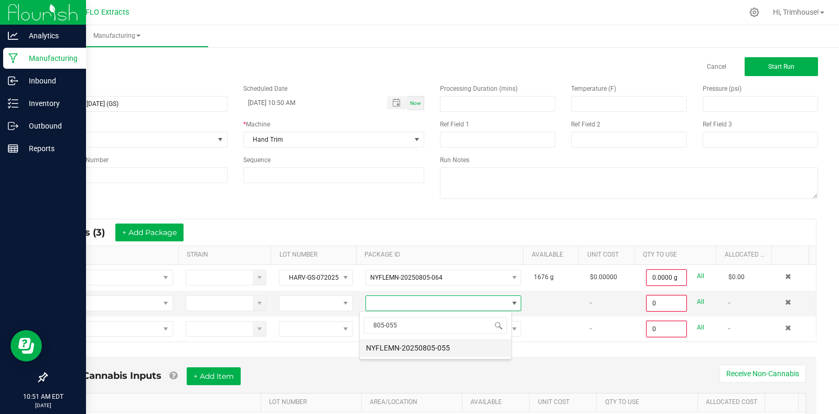
click at [423, 345] on li "NYFLEMN-20250805-055" at bounding box center [436, 348] width 152 height 18
type input "0.0000 g"
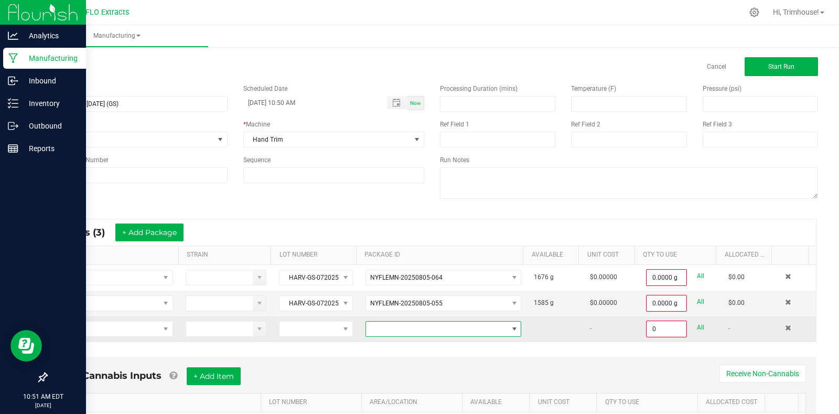
click at [424, 331] on span at bounding box center [437, 328] width 142 height 15
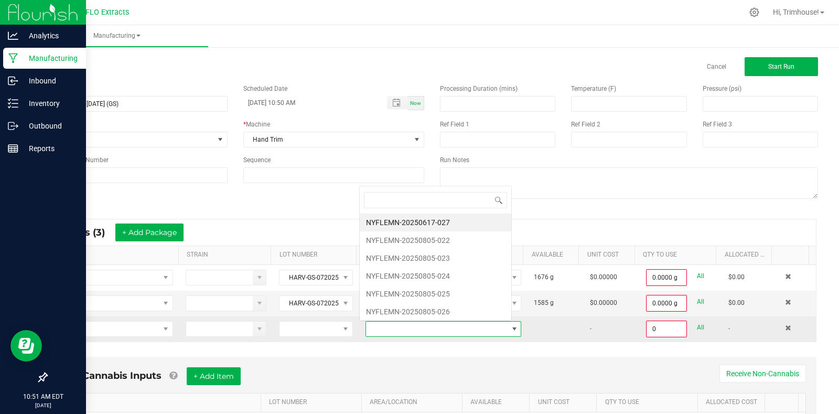
scroll to position [16, 151]
type input "805-063"
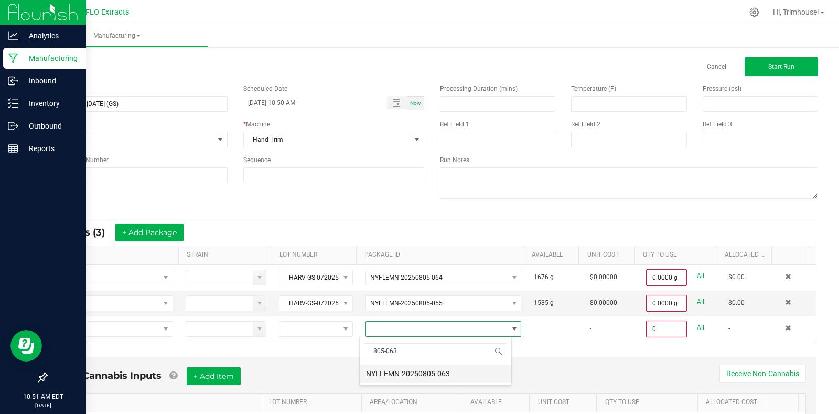
click at [437, 377] on li "NYFLEMN-20250805-063" at bounding box center [436, 373] width 152 height 18
type input "0.0000 g"
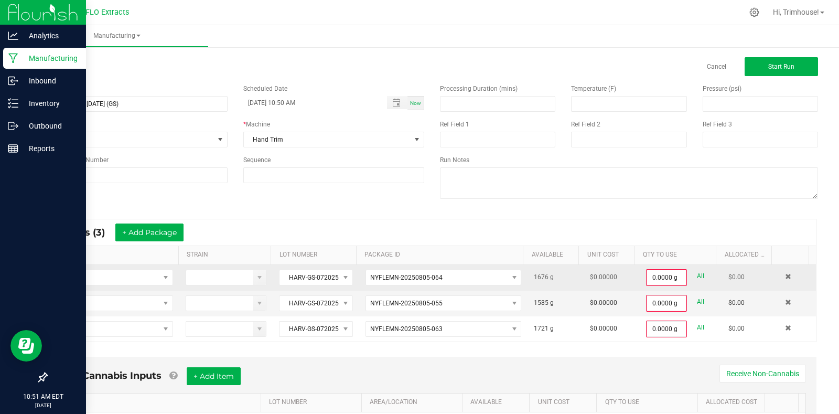
click at [697, 274] on link "All" at bounding box center [700, 276] width 7 height 14
type input "1676.0000 g"
click at [697, 300] on link "All" at bounding box center [700, 301] width 7 height 14
type input "1585.0000 g"
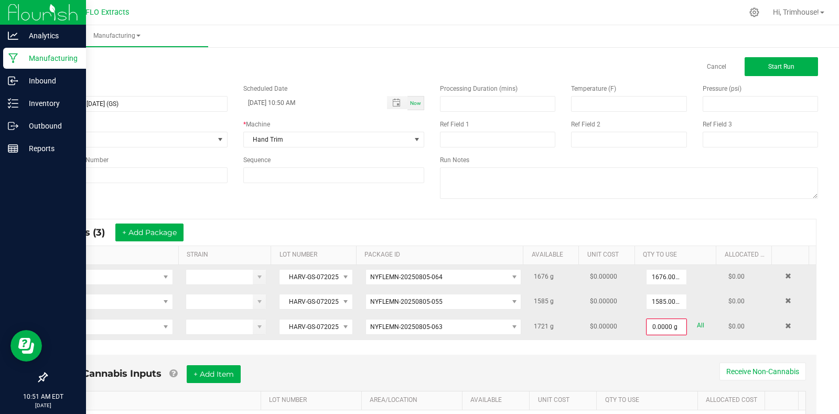
click at [697, 321] on link "All" at bounding box center [700, 325] width 7 height 14
type input "1721.0000 g"
click at [776, 63] on span "Start Run" at bounding box center [781, 66] width 26 height 7
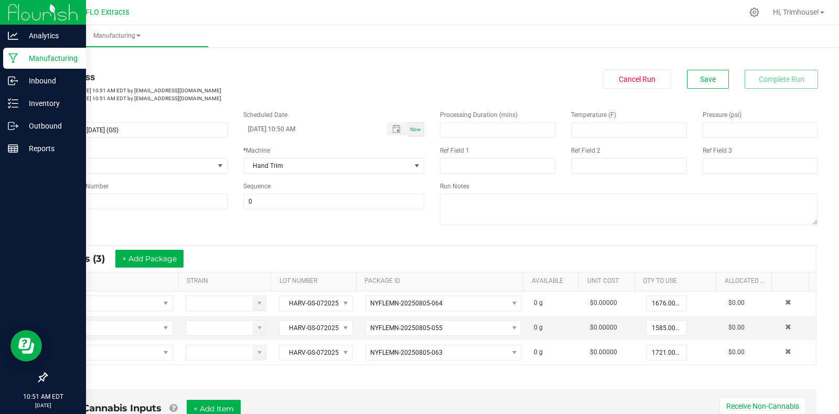
scroll to position [274, 0]
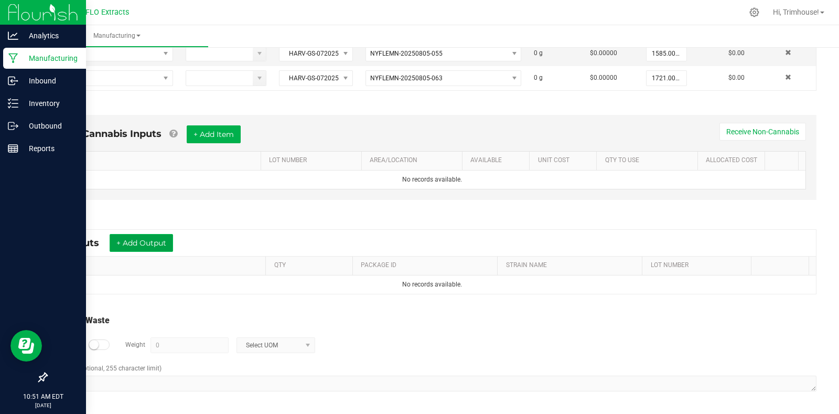
click at [130, 243] on button "+ Add Output" at bounding box center [141, 243] width 63 height 18
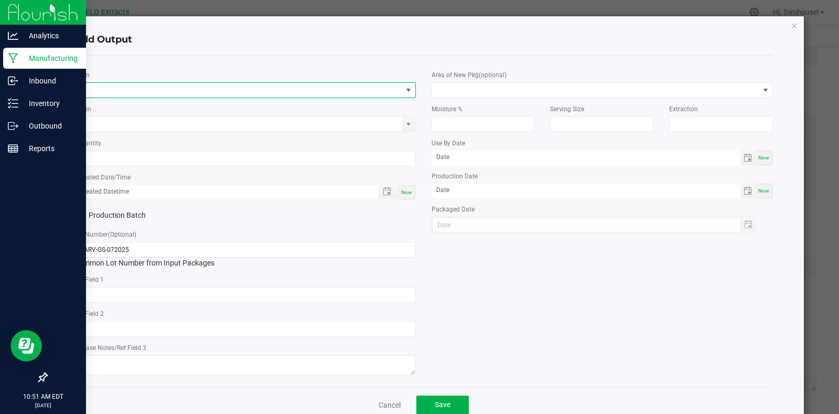
click at [158, 87] on span "NO DATA FOUND" at bounding box center [238, 90] width 327 height 15
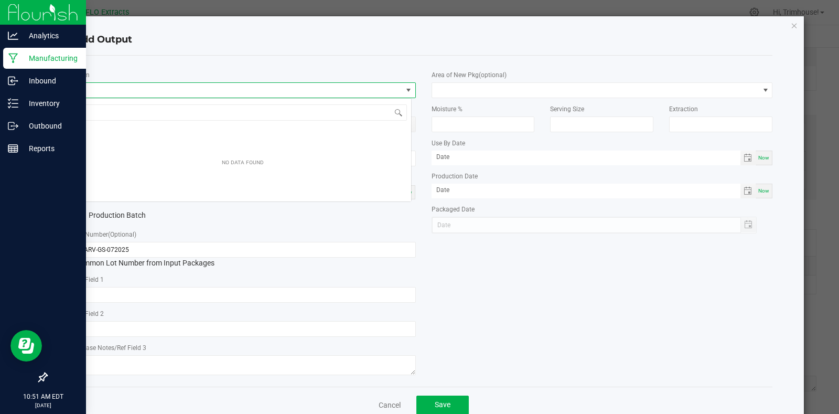
scroll to position [16, 338]
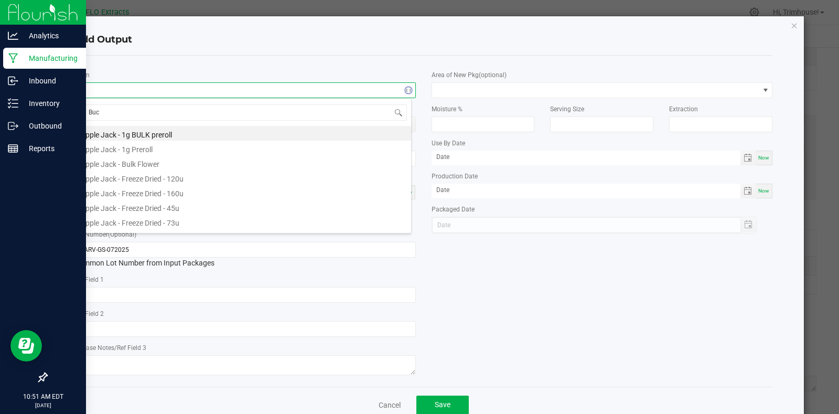
type input "Buck"
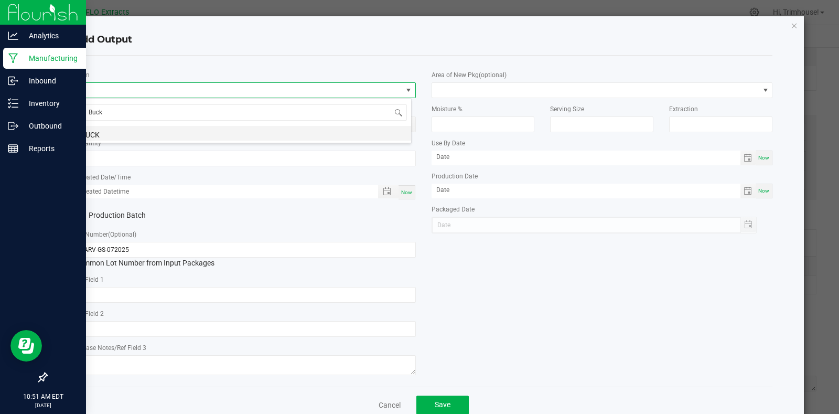
click at [157, 135] on li "BUCK" at bounding box center [242, 133] width 337 height 15
type input "0.0000 g"
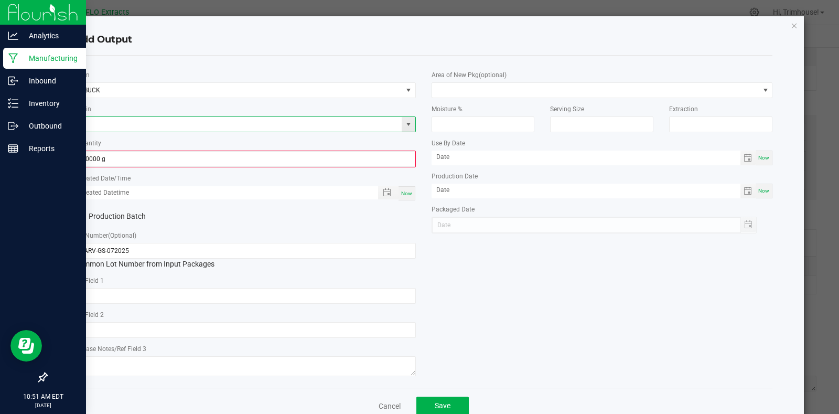
click at [140, 126] on input at bounding box center [238, 124] width 327 height 15
click at [140, 137] on li "G Sour" at bounding box center [242, 141] width 337 height 15
type input "G Sour"
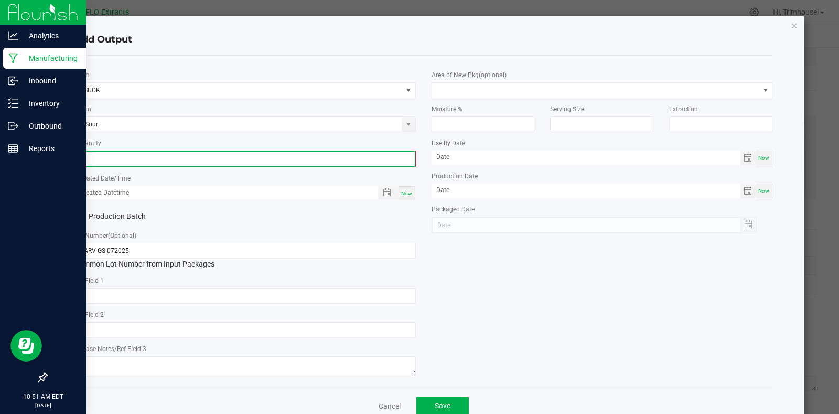
click at [138, 159] on input "0" at bounding box center [244, 159] width 339 height 15
click at [315, 161] on input "0" at bounding box center [244, 159] width 339 height 15
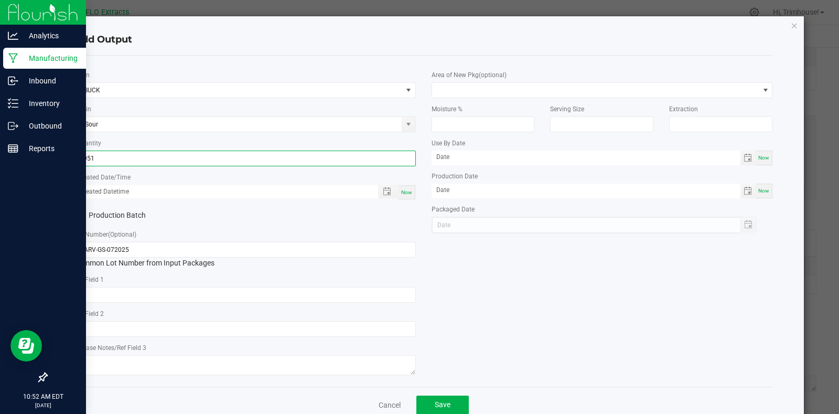
type input "2951.0000 g"
click at [402, 189] on span "Now" at bounding box center [406, 192] width 11 height 6
type input "[DATE] 10:52 AM"
type input "[DATE]"
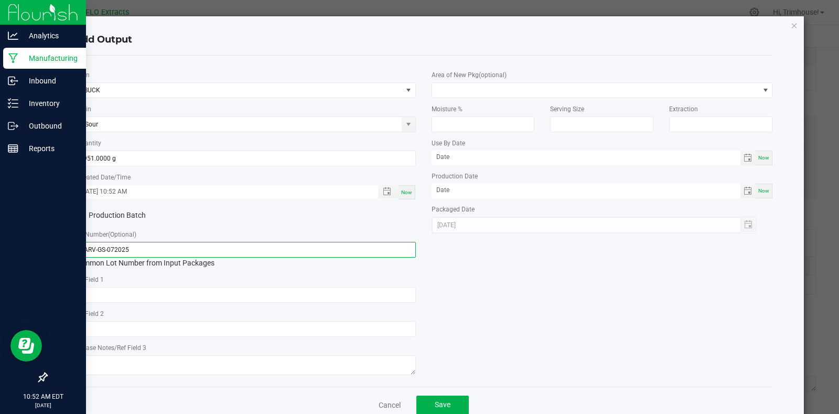
drag, startPoint x: 94, startPoint y: 250, endPoint x: 0, endPoint y: 245, distance: 94.0
click at [0, 245] on ngb-modal-window "Add Output * Item BUCK Strain G Sour * Quantity 2951.0000 g * Created Date/Time…" at bounding box center [423, 207] width 847 height 414
type input "BUCK-GS-072025"
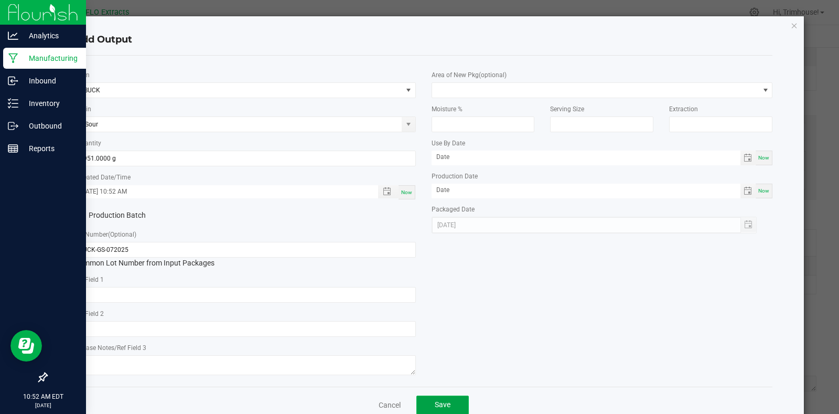
click at [436, 401] on span "Save" at bounding box center [443, 404] width 16 height 8
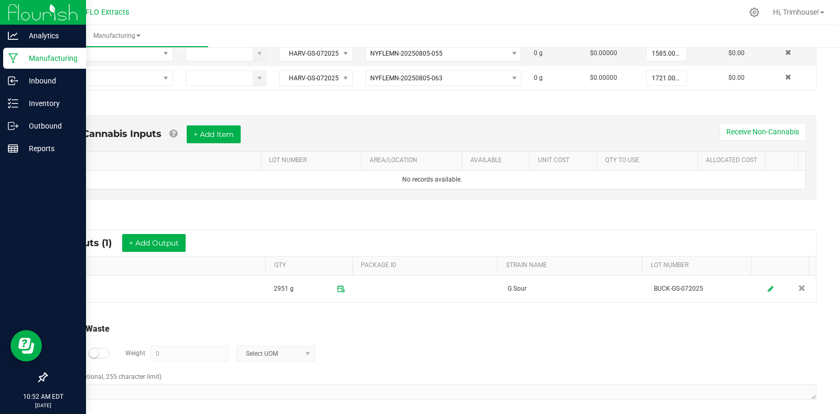
click at [99, 351] on div at bounding box center [99, 353] width 21 height 10
click at [184, 359] on input "0" at bounding box center [189, 353] width 77 height 15
click at [191, 359] on input "0" at bounding box center [189, 353] width 77 height 15
click at [259, 353] on span "Select UOM" at bounding box center [269, 353] width 64 height 15
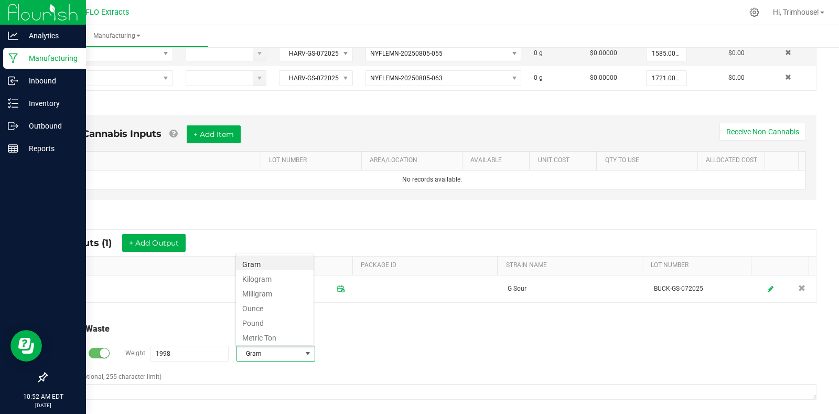
type input "1998 g"
click at [366, 381] on div "Comment (optional, 255 character limit)" at bounding box center [432, 387] width 769 height 30
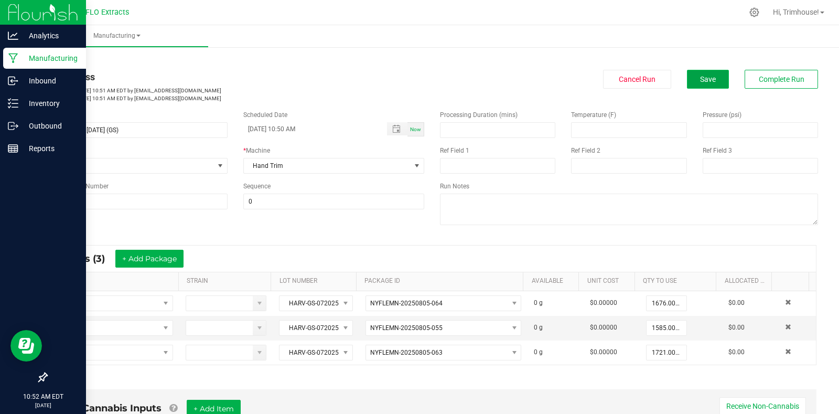
click at [691, 82] on button "Save" at bounding box center [708, 79] width 42 height 19
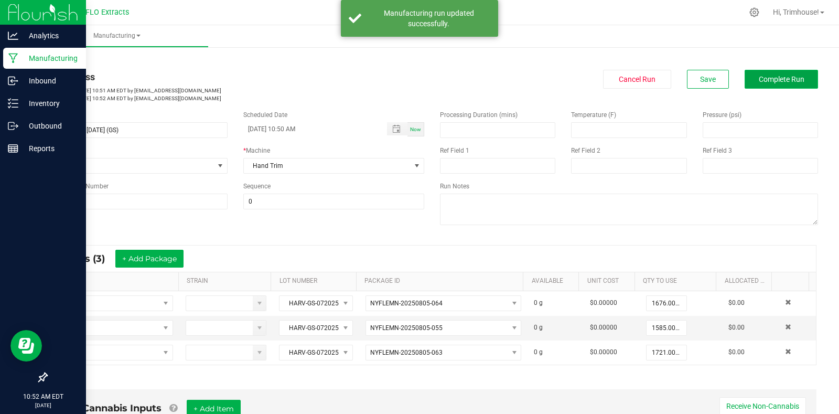
click at [768, 79] on span "Complete Run" at bounding box center [782, 79] width 46 height 8
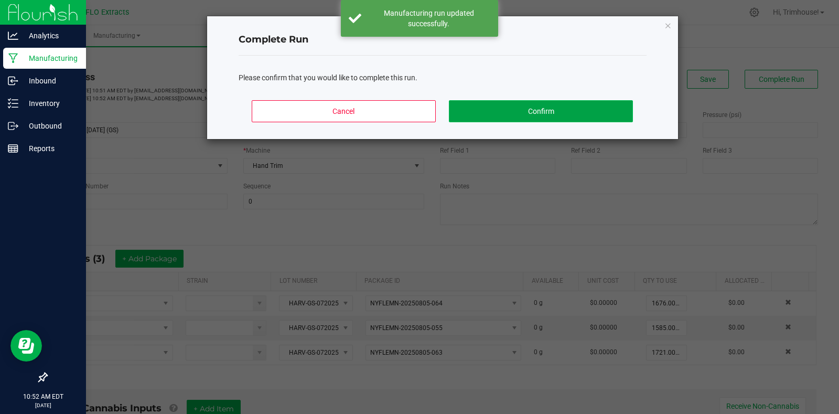
click at [521, 112] on button "Confirm" at bounding box center [540, 111] width 183 height 22
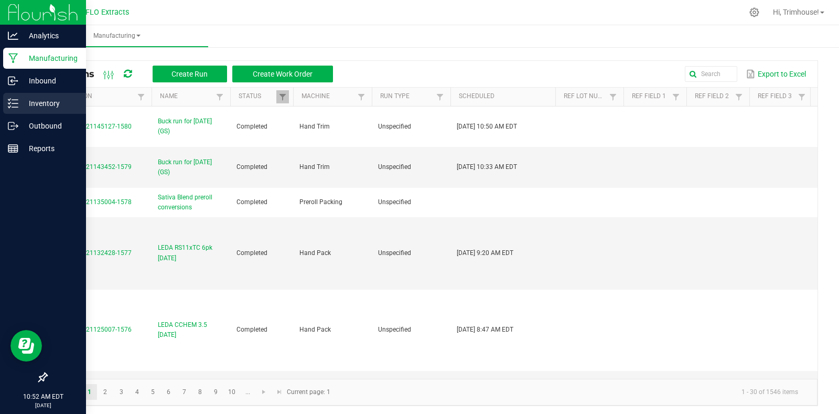
click at [33, 98] on p "Inventory" at bounding box center [49, 103] width 63 height 13
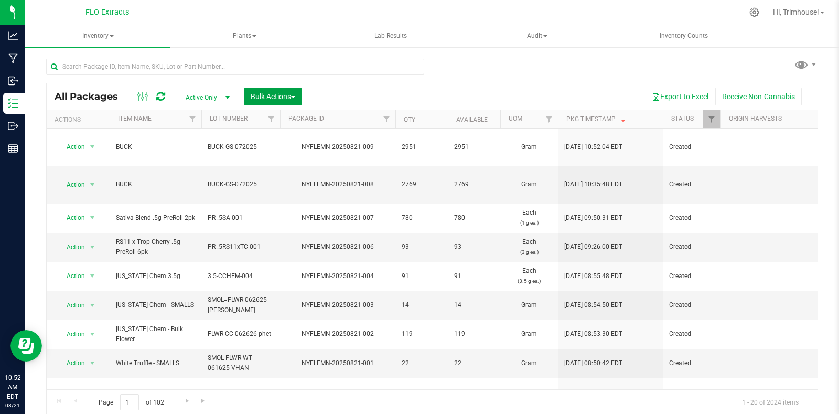
click at [298, 95] on button "Bulk Actions" at bounding box center [273, 97] width 58 height 18
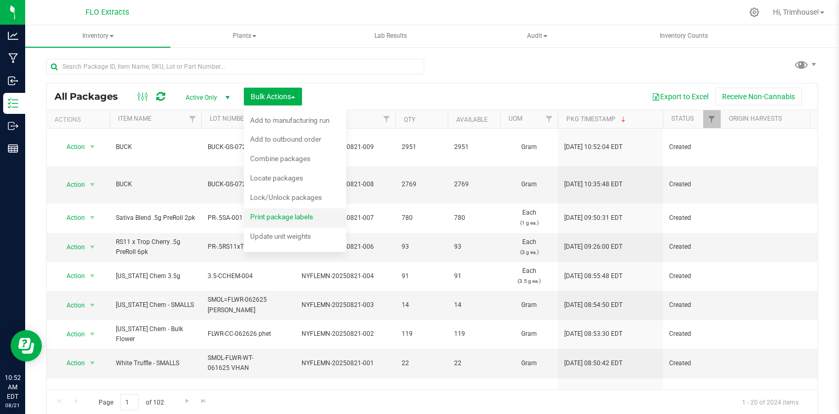
click at [276, 214] on span "Print package labels" at bounding box center [281, 216] width 63 height 8
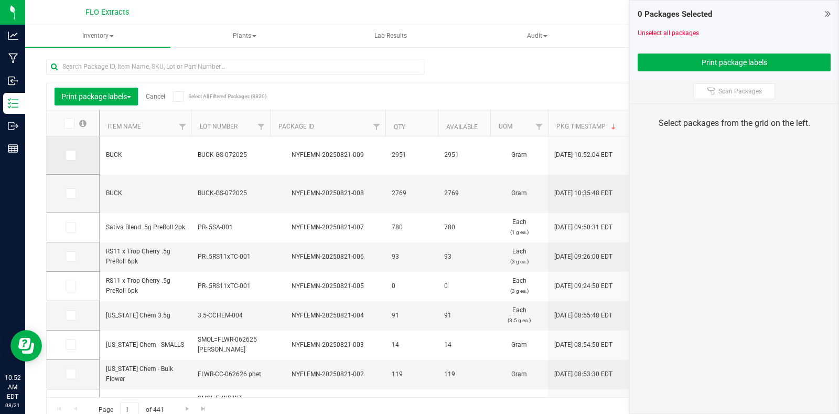
click at [71, 155] on icon at bounding box center [70, 155] width 7 height 0
click at [0, 0] on input "checkbox" at bounding box center [0, 0] width 0 height 0
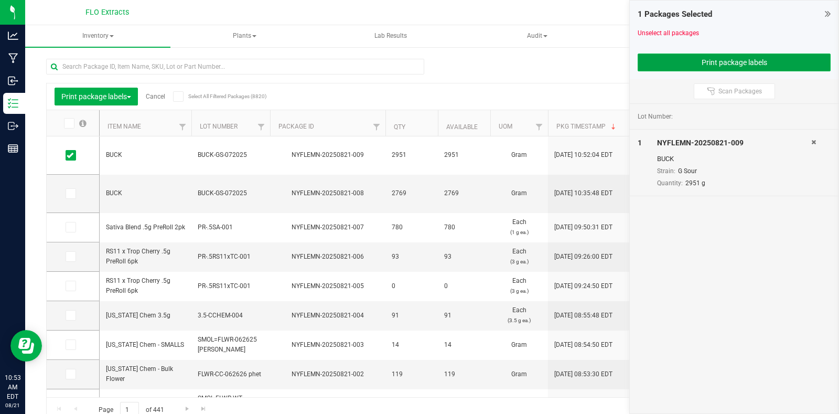
click at [664, 54] on button "Print package labels" at bounding box center [733, 62] width 193 height 18
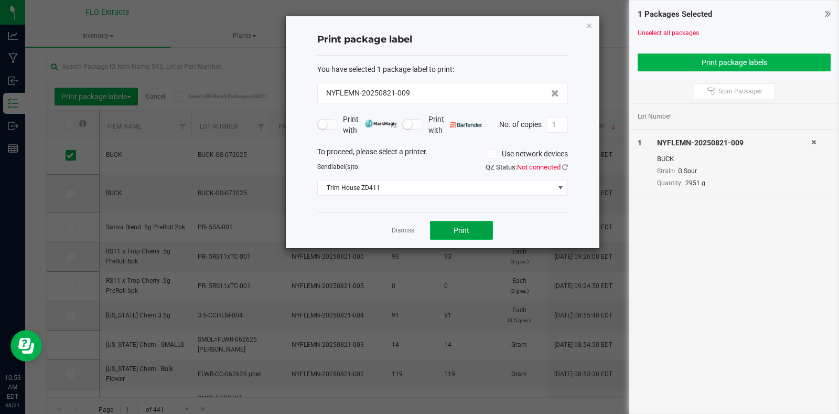
click at [450, 230] on button "Print" at bounding box center [461, 230] width 63 height 19
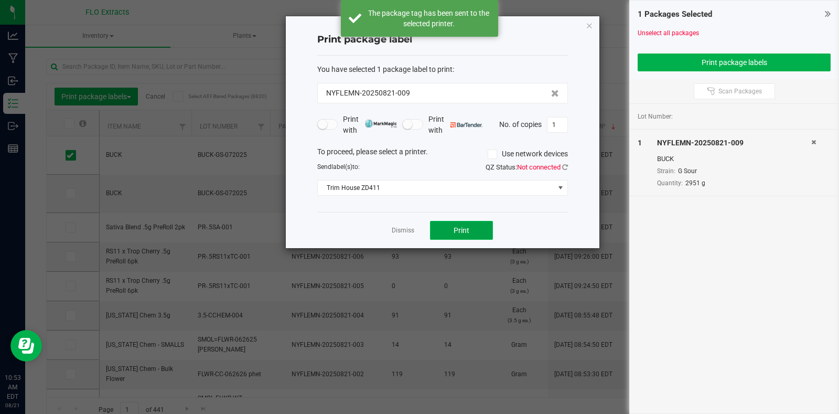
click at [450, 230] on button "Print" at bounding box center [461, 230] width 63 height 19
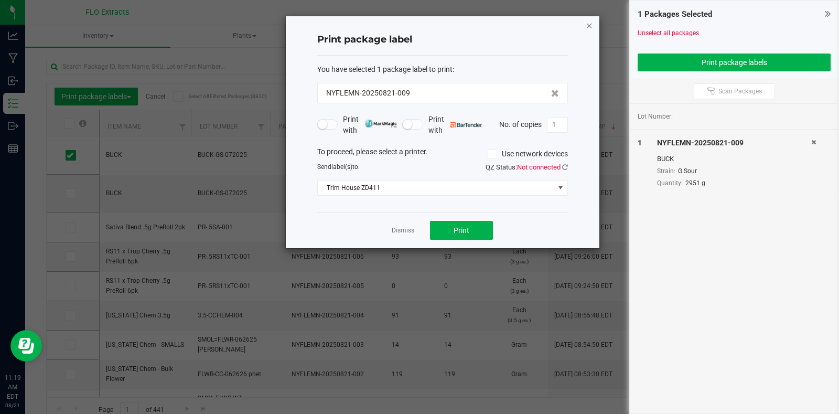
click at [590, 24] on icon "button" at bounding box center [589, 25] width 7 height 13
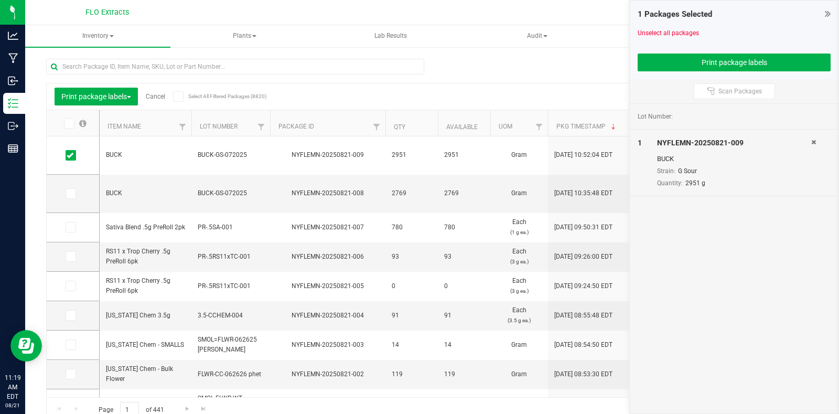
click at [829, 13] on icon at bounding box center [828, 13] width 6 height 10
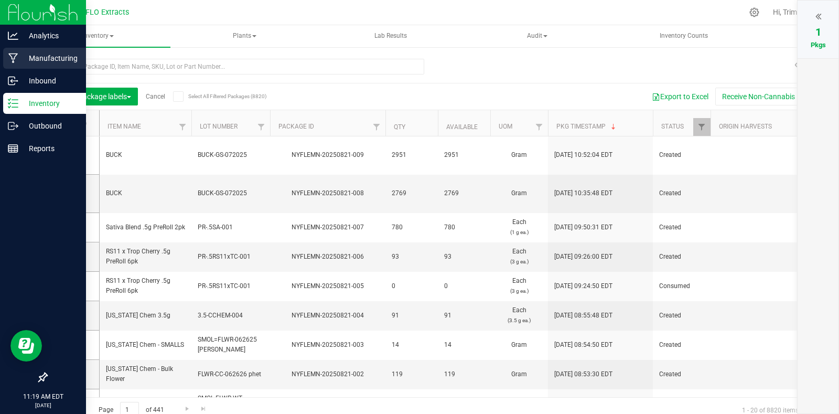
click at [41, 57] on p "Manufacturing" at bounding box center [49, 58] width 63 height 13
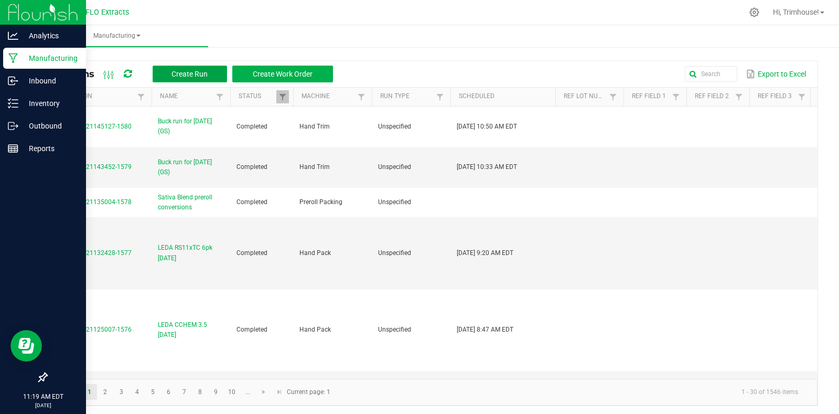
click at [193, 73] on span "Create Run" at bounding box center [189, 74] width 36 height 8
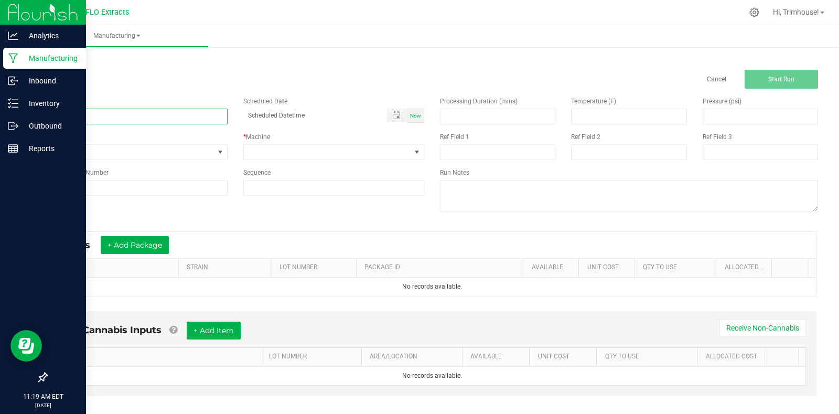
click at [178, 116] on input at bounding box center [136, 117] width 181 height 16
type input "Buck run for [DATE] (LD)"
click at [417, 118] on span "Now" at bounding box center [415, 116] width 11 height 6
type input "[DATE] 11:19 AM"
click at [413, 152] on span at bounding box center [417, 152] width 8 height 8
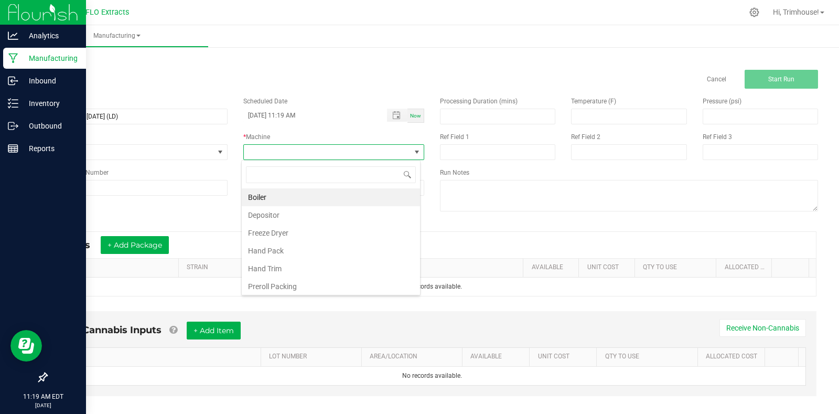
scroll to position [16, 179]
type input "trim"
click at [341, 196] on li "Hand Trim" at bounding box center [331, 197] width 178 height 18
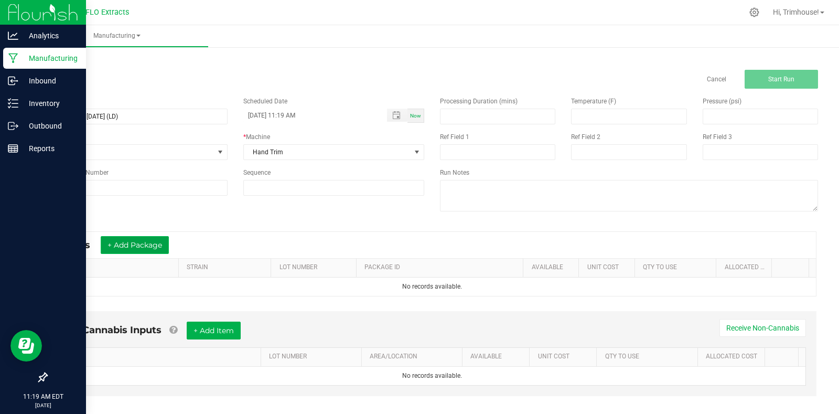
drag, startPoint x: 150, startPoint y: 238, endPoint x: 144, endPoint y: 244, distance: 8.9
click at [144, 244] on button "+ Add Package" at bounding box center [135, 245] width 68 height 18
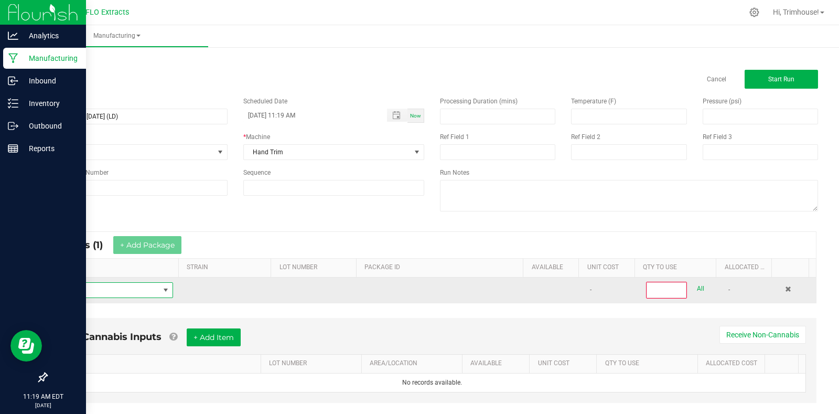
click at [159, 288] on span "NO DATA FOUND" at bounding box center [165, 290] width 13 height 15
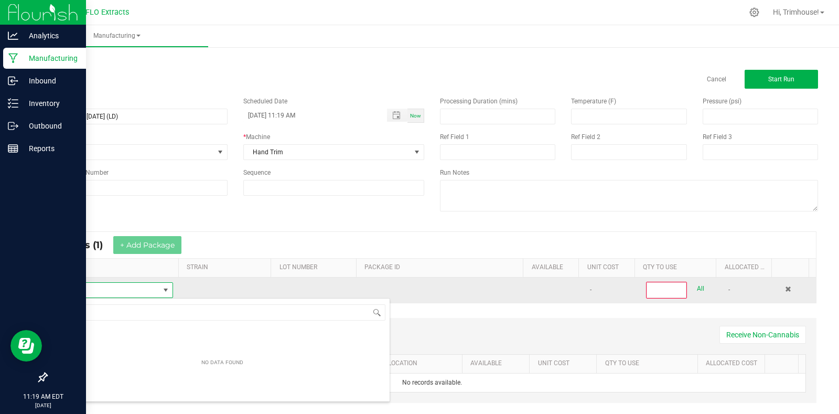
scroll to position [16, 115]
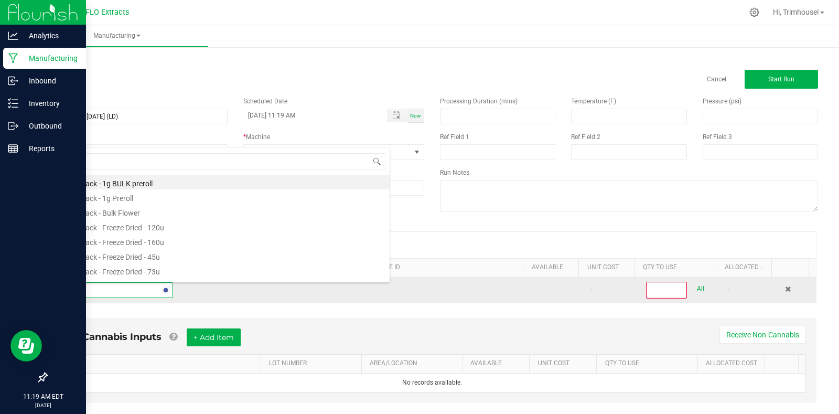
type input "harv"
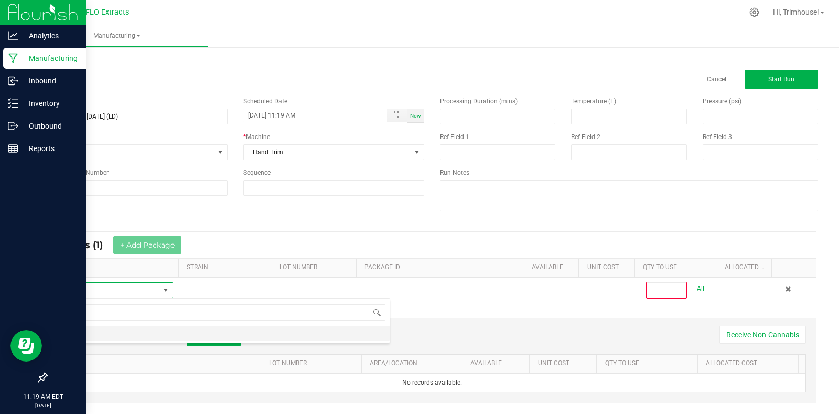
click at [123, 331] on li "HARV" at bounding box center [222, 333] width 334 height 15
type input "0"
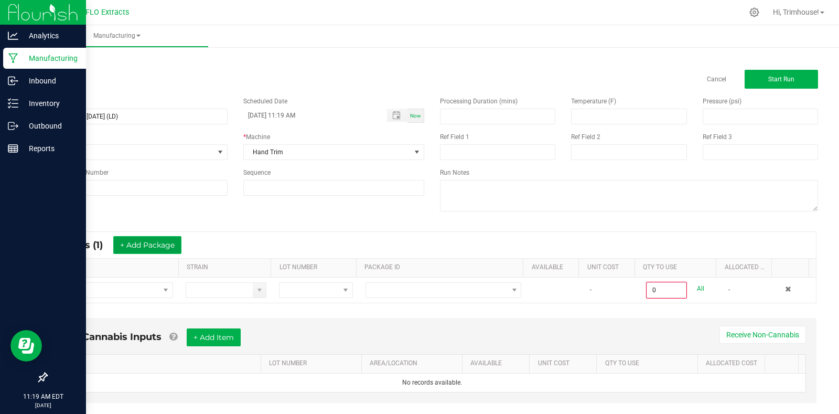
click at [153, 238] on button "+ Add Package" at bounding box center [147, 245] width 68 height 18
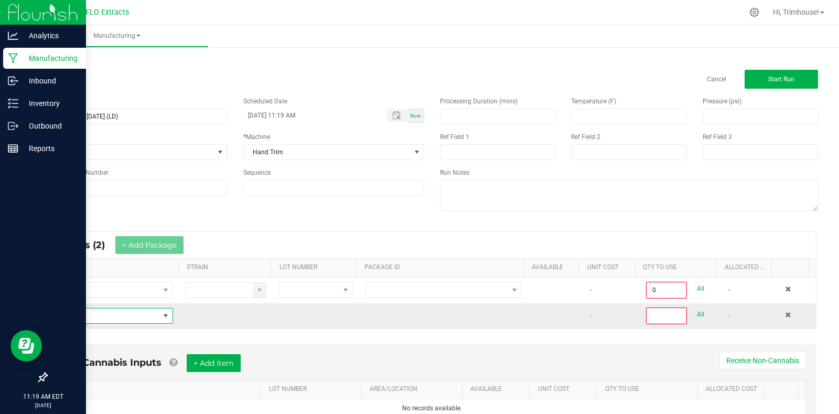
click at [163, 313] on span "NO DATA FOUND" at bounding box center [165, 315] width 8 height 8
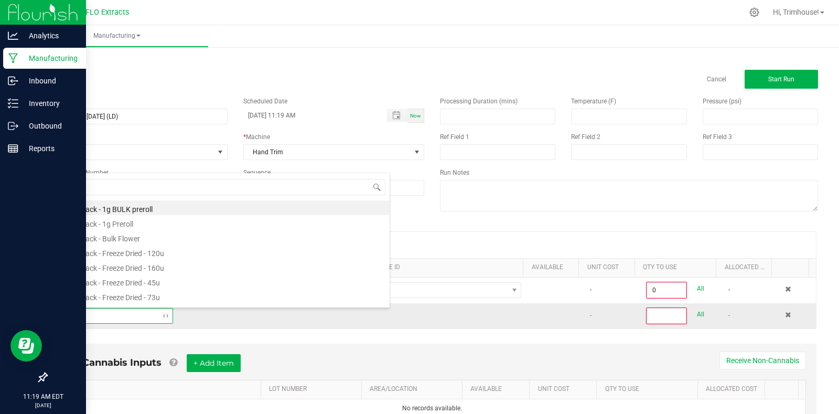
type input "harv"
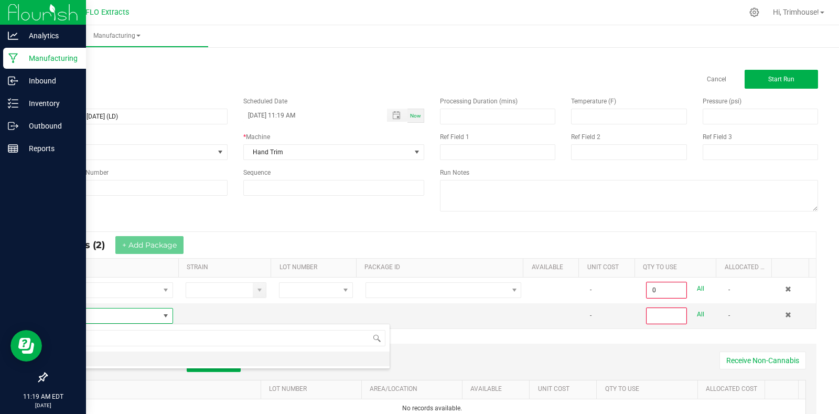
click at [145, 356] on li "HARV" at bounding box center [222, 358] width 334 height 15
type input "0"
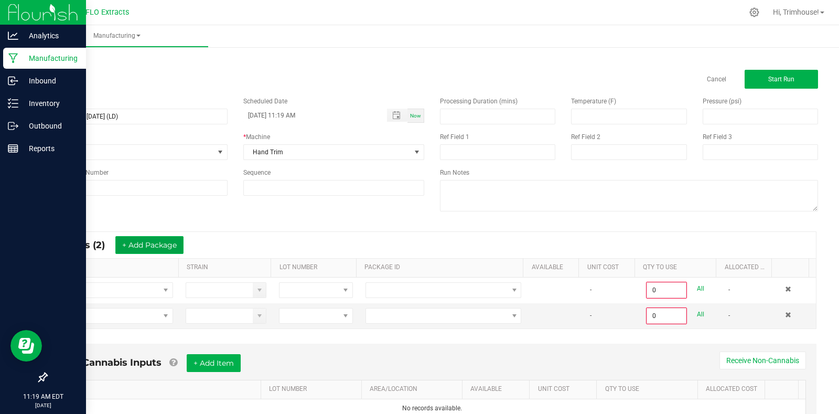
click at [152, 239] on button "+ Add Package" at bounding box center [149, 245] width 68 height 18
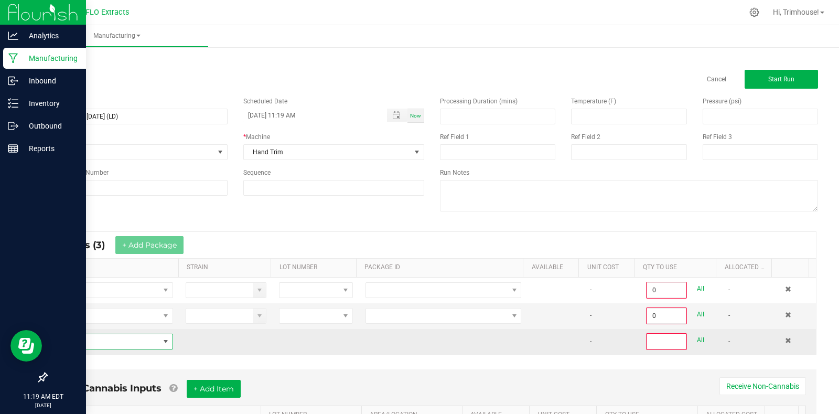
click at [161, 339] on span "NO DATA FOUND" at bounding box center [165, 341] width 8 height 8
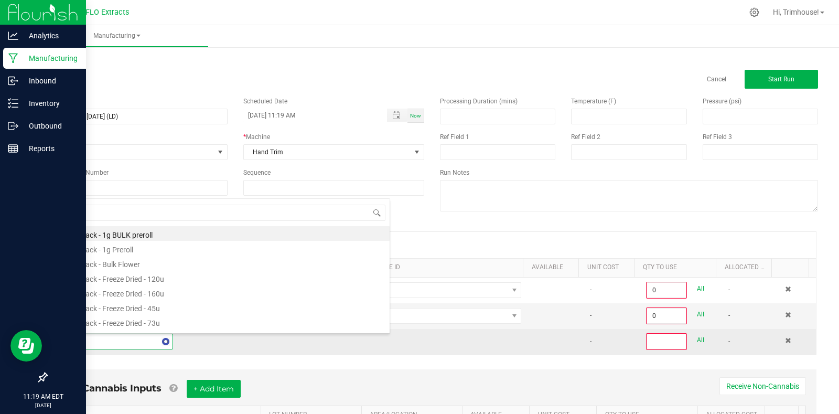
type input "harv"
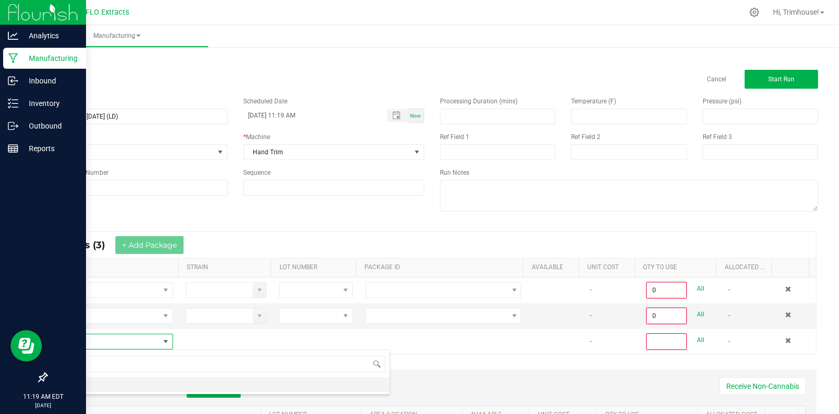
click at [140, 383] on li "HARV" at bounding box center [222, 384] width 334 height 15
type input "0"
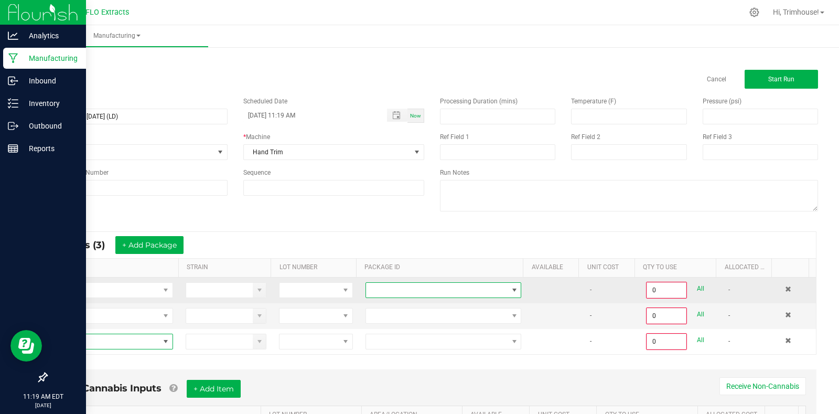
click at [510, 288] on span at bounding box center [514, 290] width 8 height 8
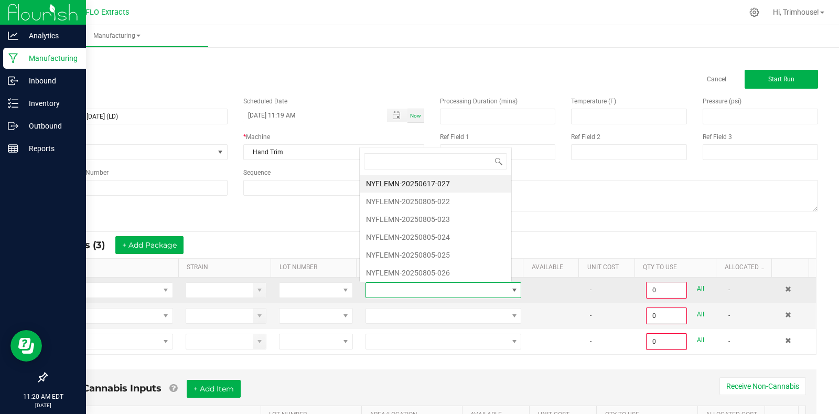
scroll to position [16, 151]
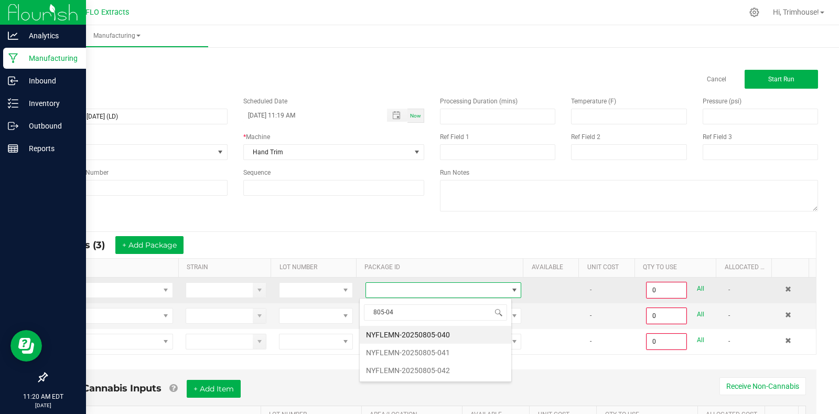
type input "805-041"
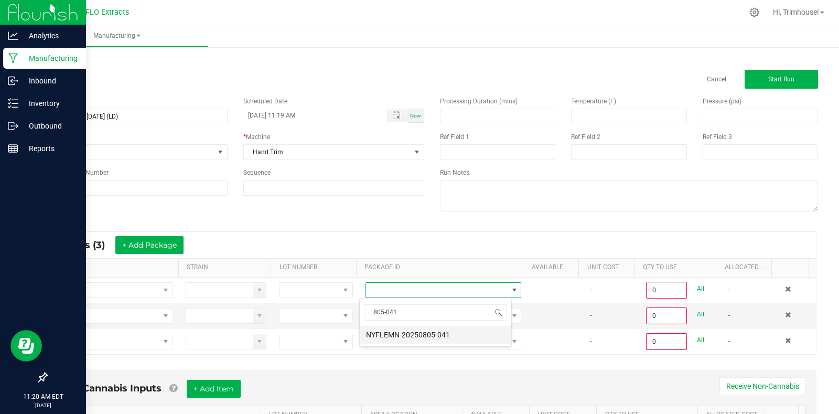
click at [465, 339] on li "NYFLEMN-20250805-041" at bounding box center [436, 335] width 152 height 18
type input "0.0000 g"
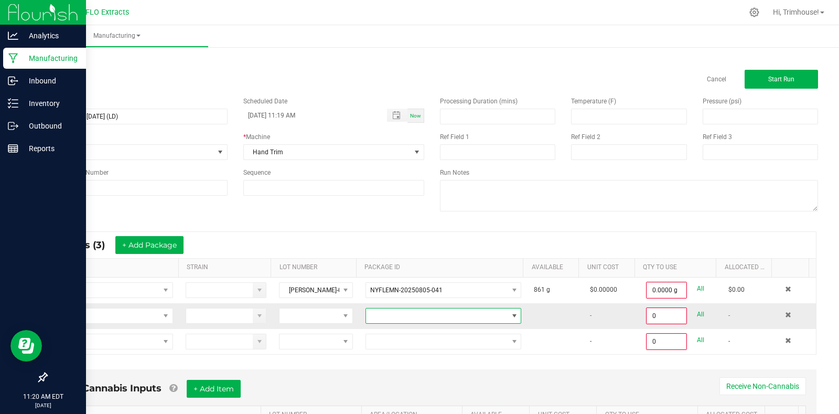
click at [445, 315] on span at bounding box center [437, 315] width 142 height 15
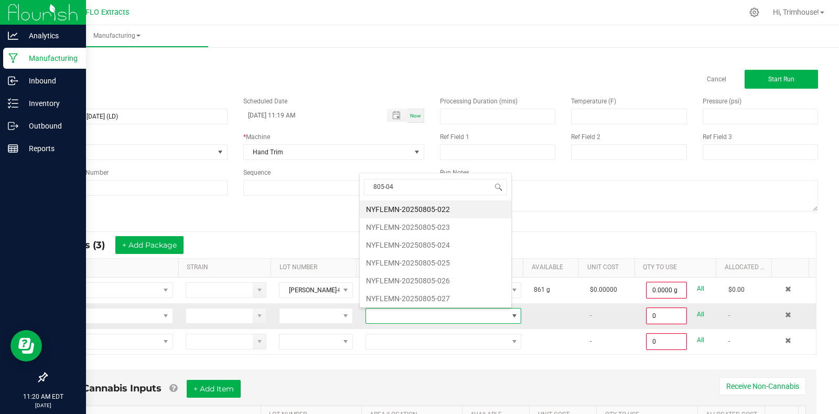
type input "805-042"
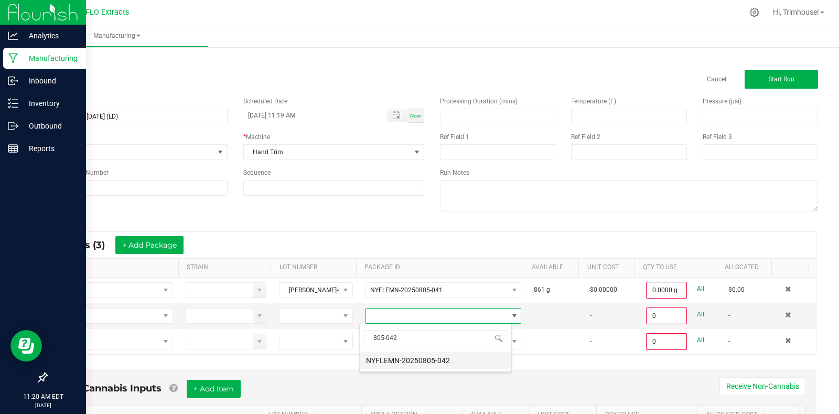
click at [436, 360] on li "NYFLEMN-20250805-042" at bounding box center [436, 360] width 152 height 18
type input "0.0000 g"
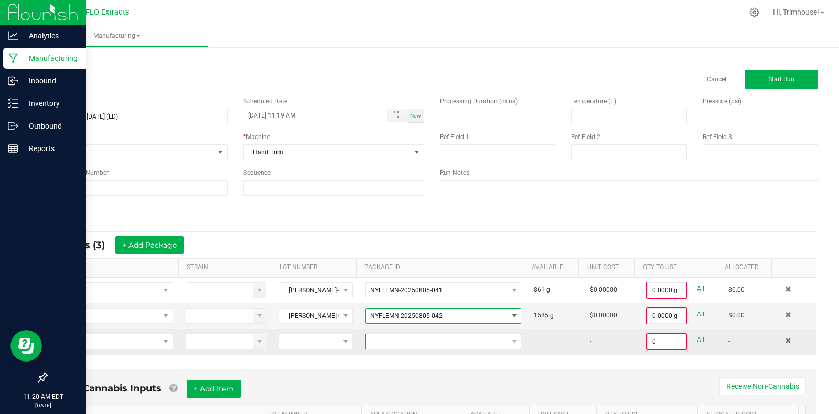
click at [426, 338] on span at bounding box center [437, 341] width 142 height 15
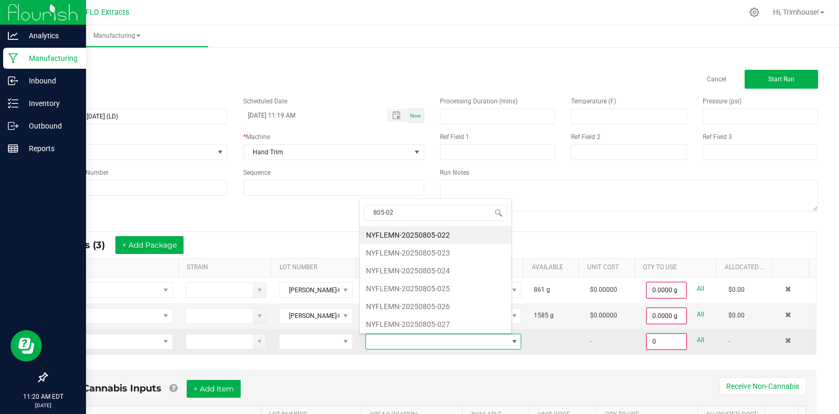
type input "805-022"
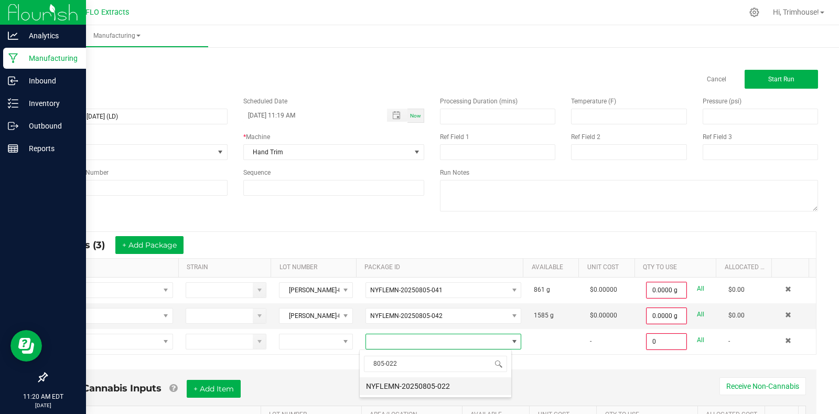
click at [427, 384] on li "NYFLEMN-20250805-022" at bounding box center [436, 386] width 152 height 18
type input "0.0000 g"
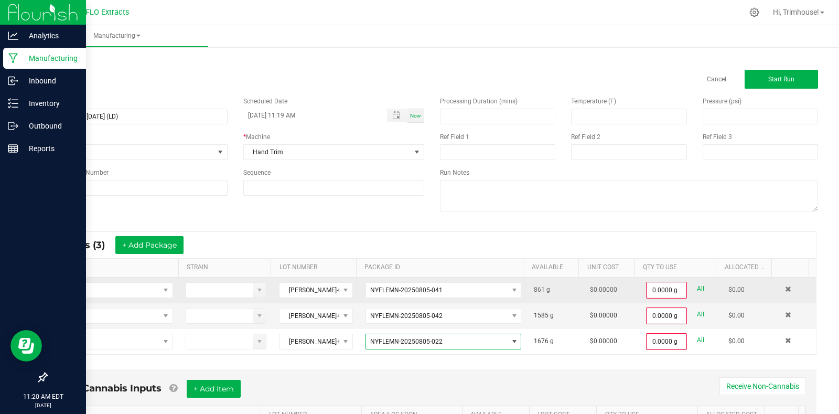
click at [697, 288] on link "All" at bounding box center [700, 289] width 7 height 14
type input "861.0000 g"
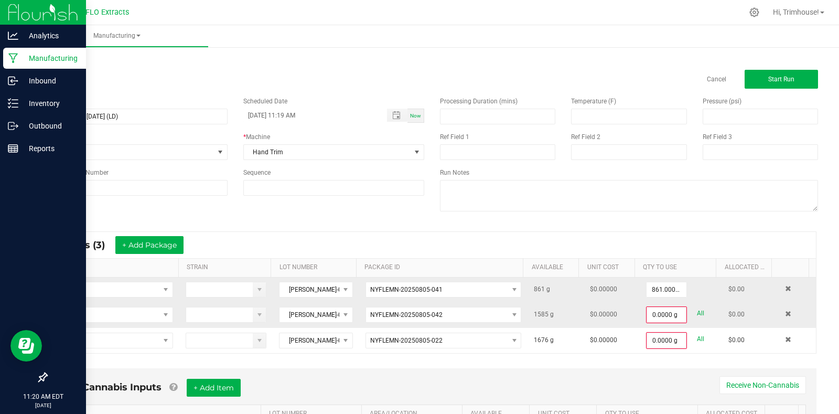
click at [697, 313] on link "All" at bounding box center [700, 313] width 7 height 14
type input "1585.0000 g"
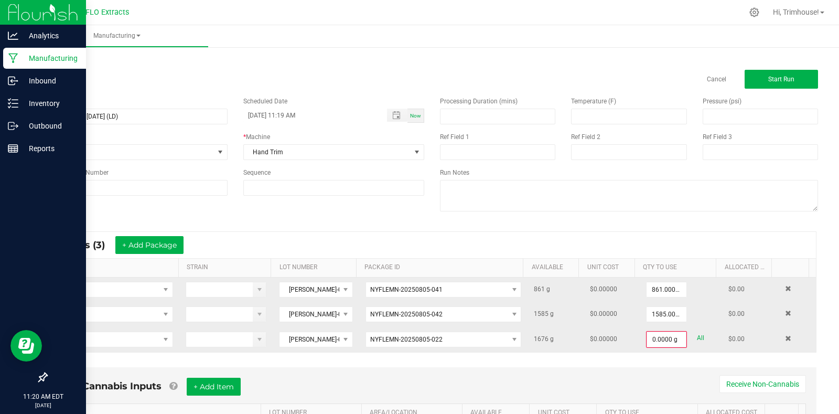
click at [697, 334] on link "All" at bounding box center [700, 338] width 7 height 14
type input "1676.0000 g"
click at [773, 75] on span "Start Run" at bounding box center [781, 78] width 26 height 7
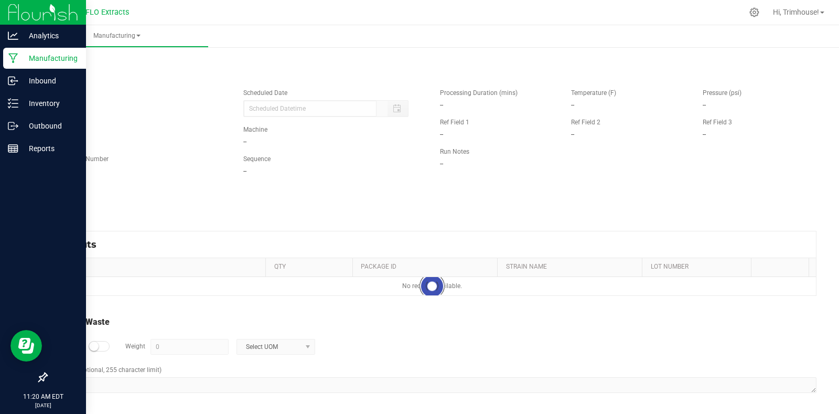
type input "[DATE] 11:19 AM"
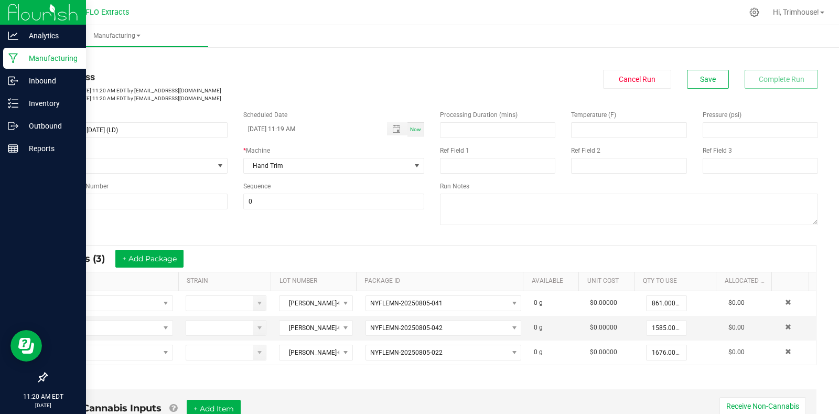
scroll to position [274, 0]
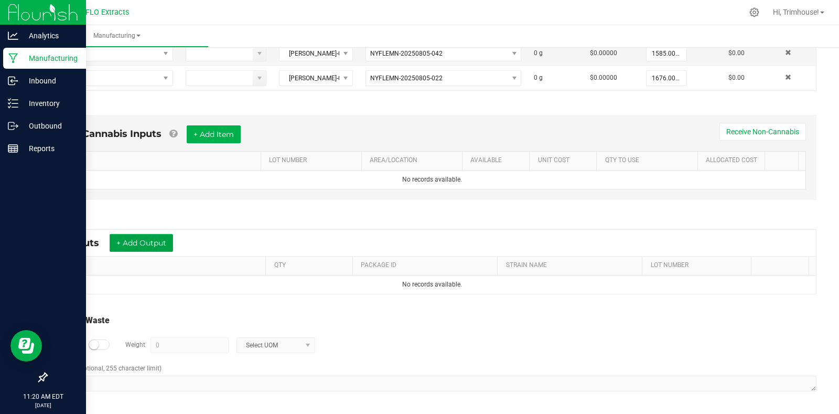
click at [140, 239] on button "+ Add Output" at bounding box center [141, 243] width 63 height 18
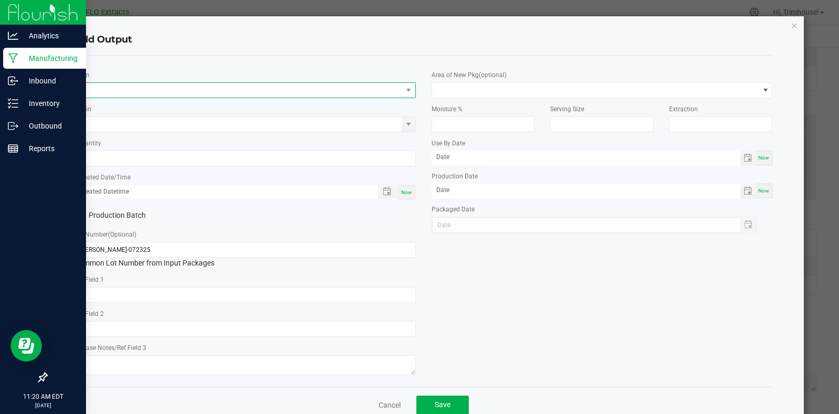
click at [136, 91] on span "NO DATA FOUND" at bounding box center [238, 90] width 327 height 15
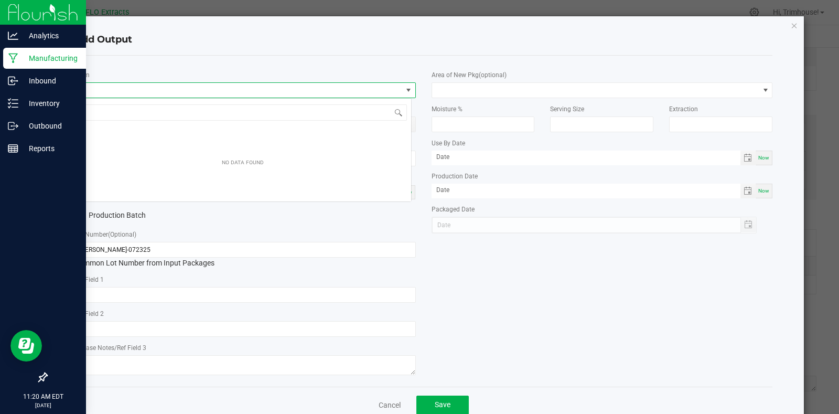
scroll to position [16, 338]
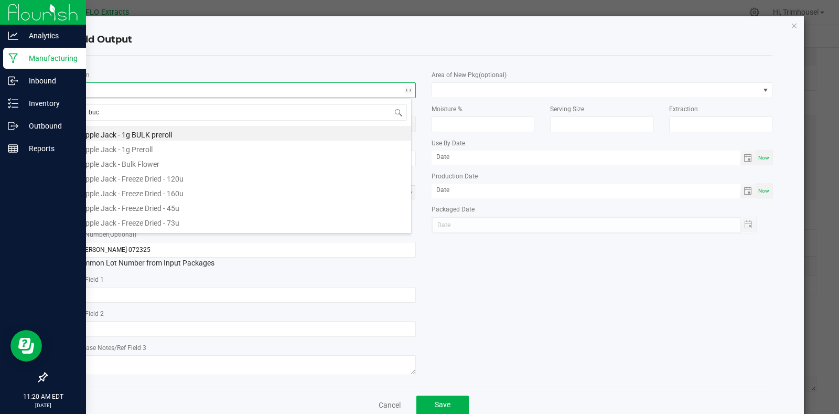
type input "buck"
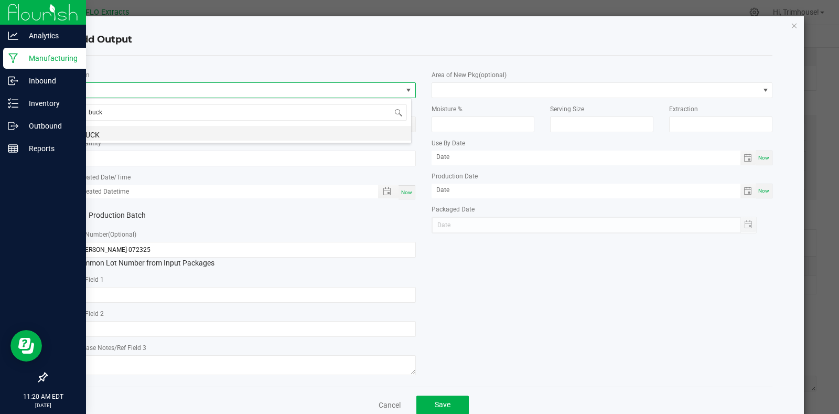
click at [139, 135] on li "BUCK" at bounding box center [242, 133] width 337 height 15
type input "0.0000 g"
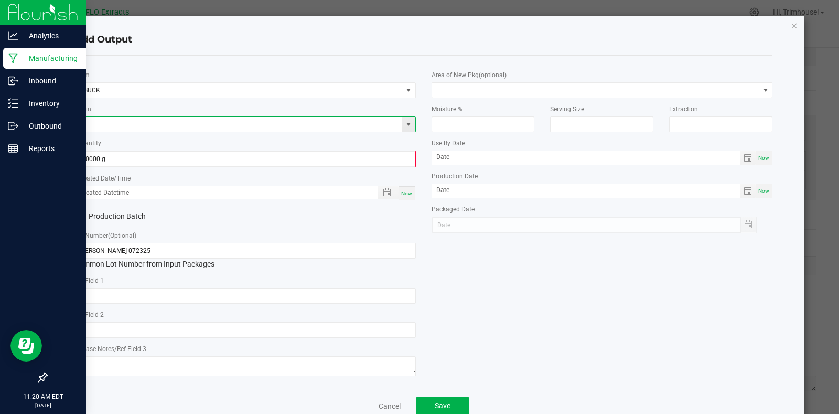
click at [114, 121] on input at bounding box center [238, 124] width 327 height 15
click at [121, 138] on li "Lilac Diesel GMO" at bounding box center [242, 141] width 337 height 15
type input "Lilac Diesel GMO"
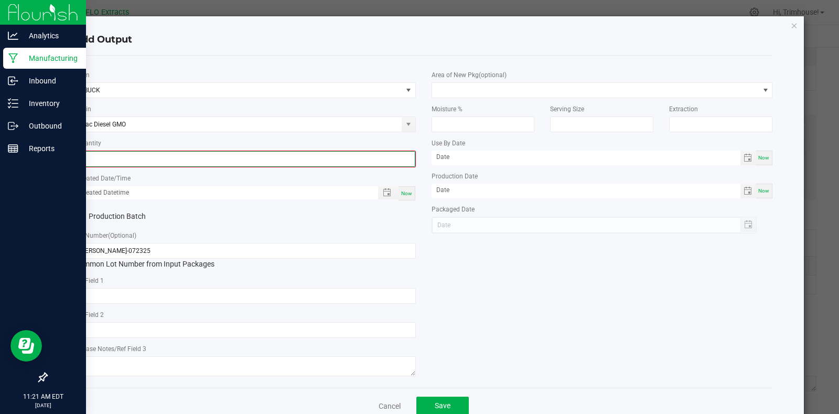
click at [311, 156] on input "0" at bounding box center [244, 159] width 339 height 15
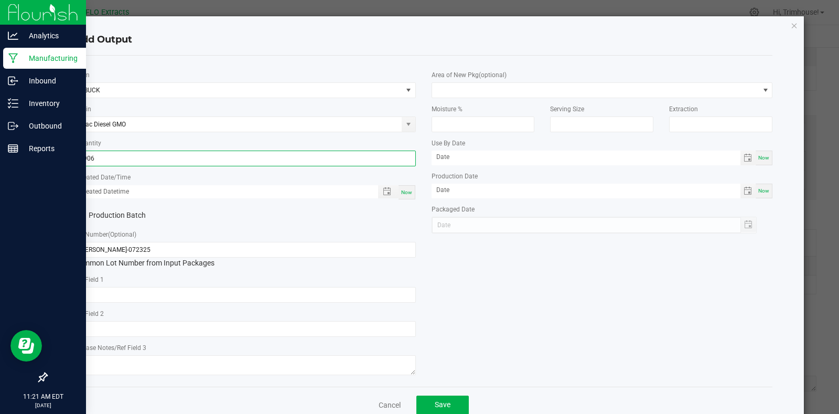
type input "2906.0000 g"
click at [405, 195] on span "Now" at bounding box center [406, 192] width 11 height 6
type input "[DATE] 11:21 AM"
type input "[DATE]"
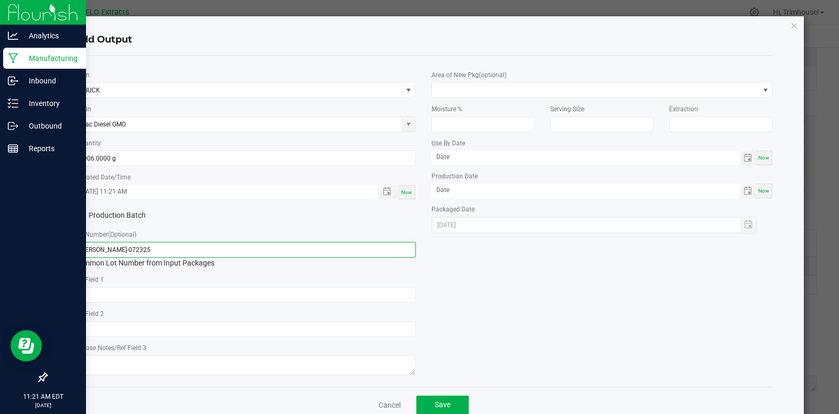
click at [95, 251] on input "[PERSON_NAME]-072325" at bounding box center [244, 250] width 341 height 16
type input "[PERSON_NAME]-072325"
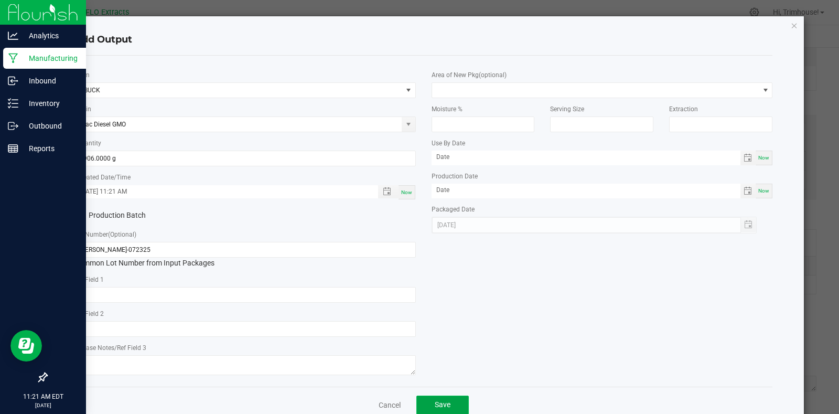
click at [447, 401] on button "Save" at bounding box center [442, 404] width 52 height 19
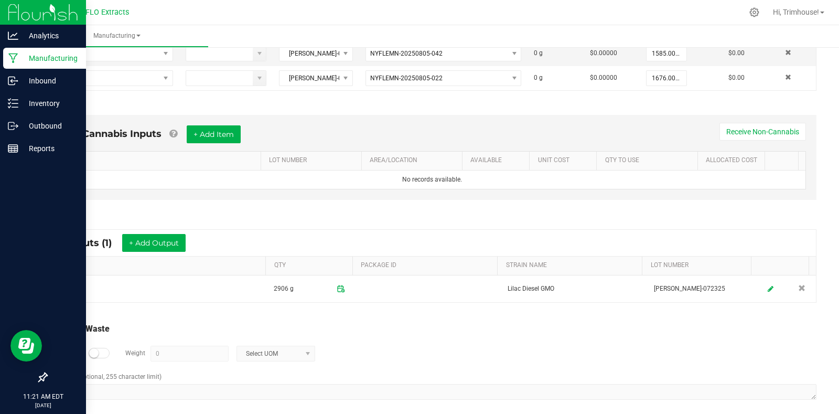
click at [96, 358] on div at bounding box center [99, 353] width 21 height 10
click at [304, 352] on span at bounding box center [308, 353] width 8 height 8
click at [266, 264] on li "Gram" at bounding box center [275, 262] width 78 height 15
click at [189, 353] on input "0" at bounding box center [189, 353] width 77 height 15
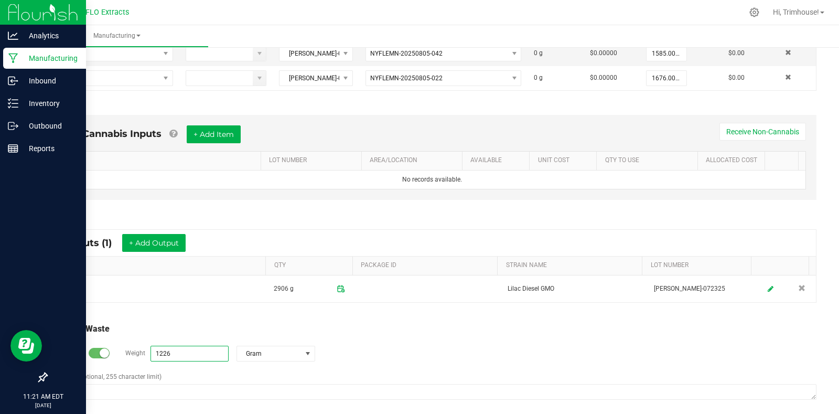
type input "1226 g"
click at [423, 351] on div "Log Waste? Weight 1226 g Gram" at bounding box center [432, 353] width 769 height 37
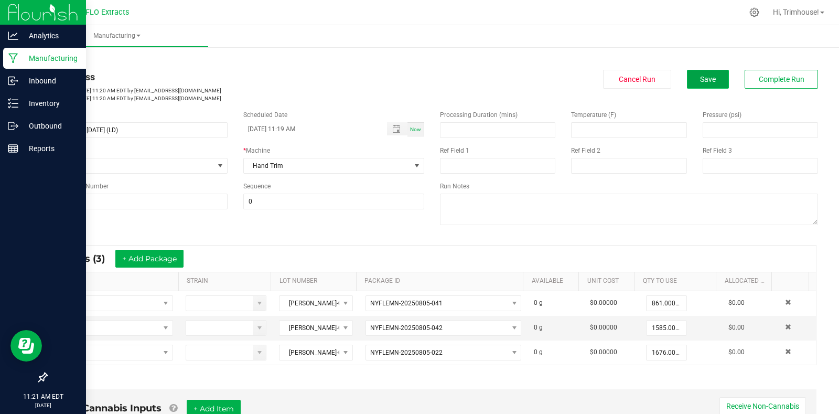
click at [715, 76] on button "Save" at bounding box center [708, 79] width 42 height 19
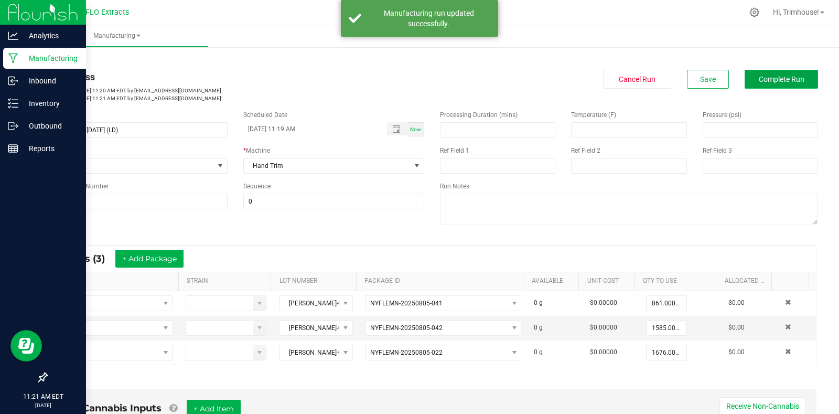
click at [759, 82] on span "Complete Run" at bounding box center [782, 79] width 46 height 8
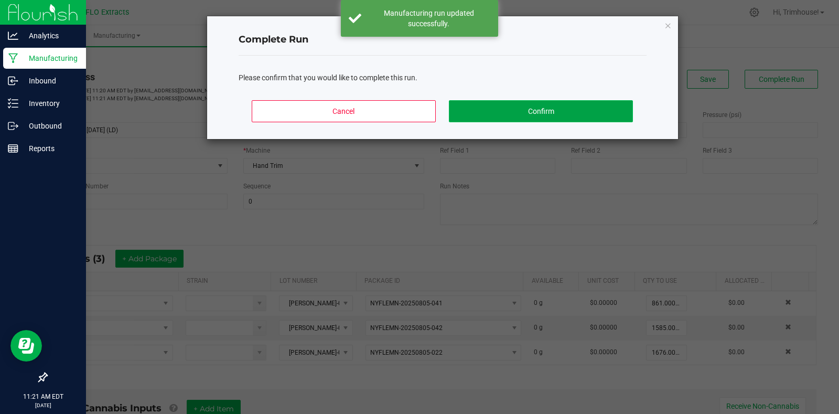
click at [575, 112] on button "Confirm" at bounding box center [540, 111] width 183 height 22
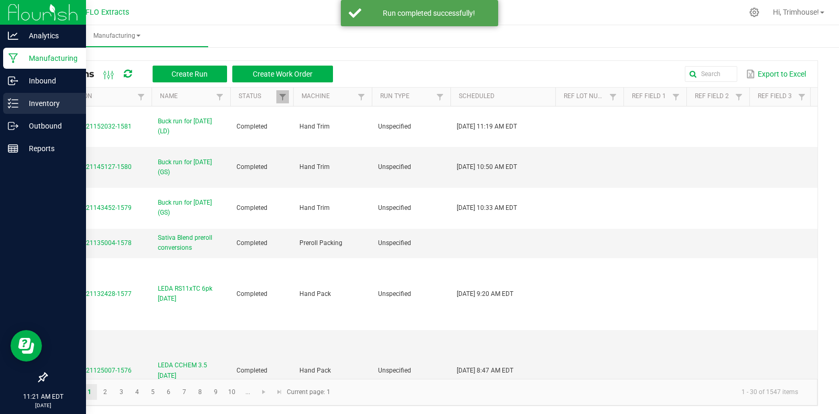
click at [38, 104] on p "Inventory" at bounding box center [49, 103] width 63 height 13
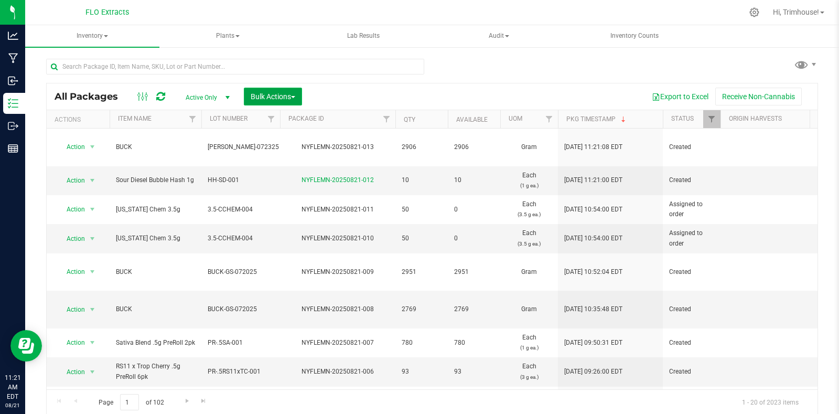
click at [297, 96] on button "Bulk Actions" at bounding box center [273, 97] width 58 height 18
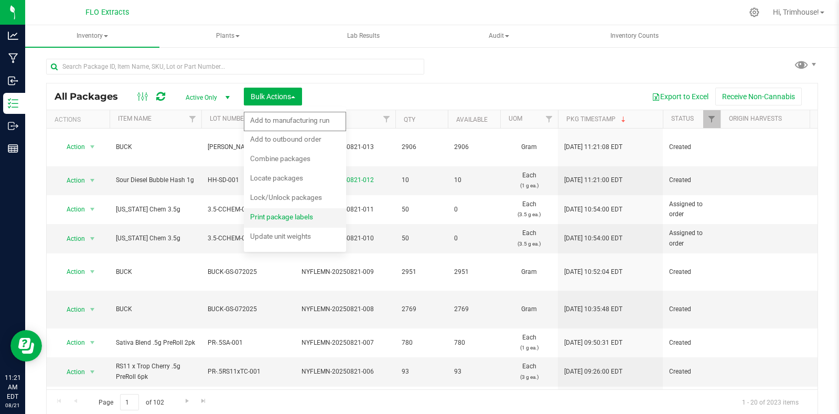
click at [288, 212] on span "Print package labels" at bounding box center [281, 216] width 63 height 8
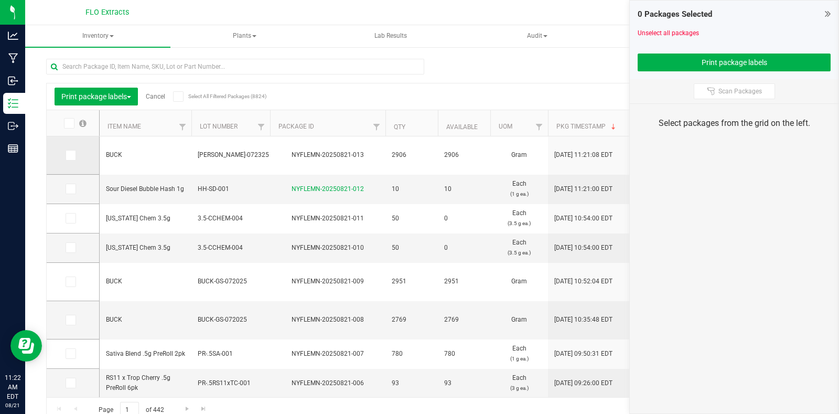
click at [76, 159] on label at bounding box center [73, 155] width 15 height 10
click at [0, 0] on input "checkbox" at bounding box center [0, 0] width 0 height 0
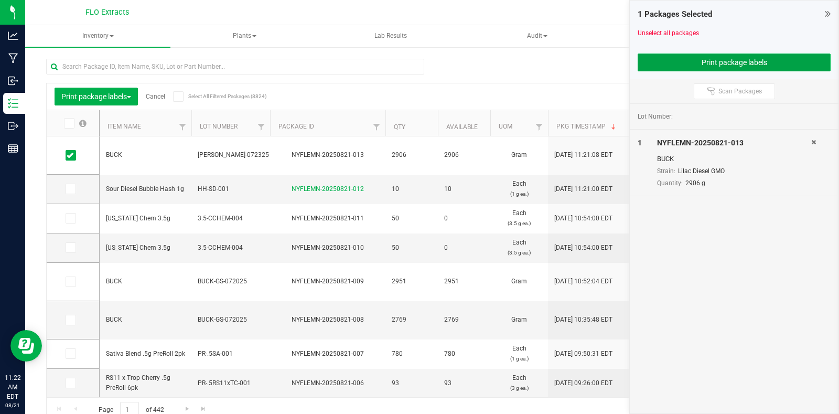
click at [713, 63] on button "Print package labels" at bounding box center [733, 62] width 193 height 18
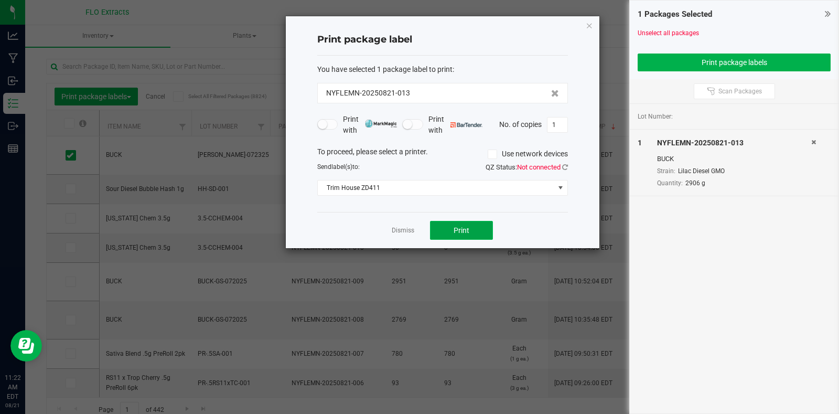
click at [473, 224] on button "Print" at bounding box center [461, 230] width 63 height 19
